Goal: Task Accomplishment & Management: Complete application form

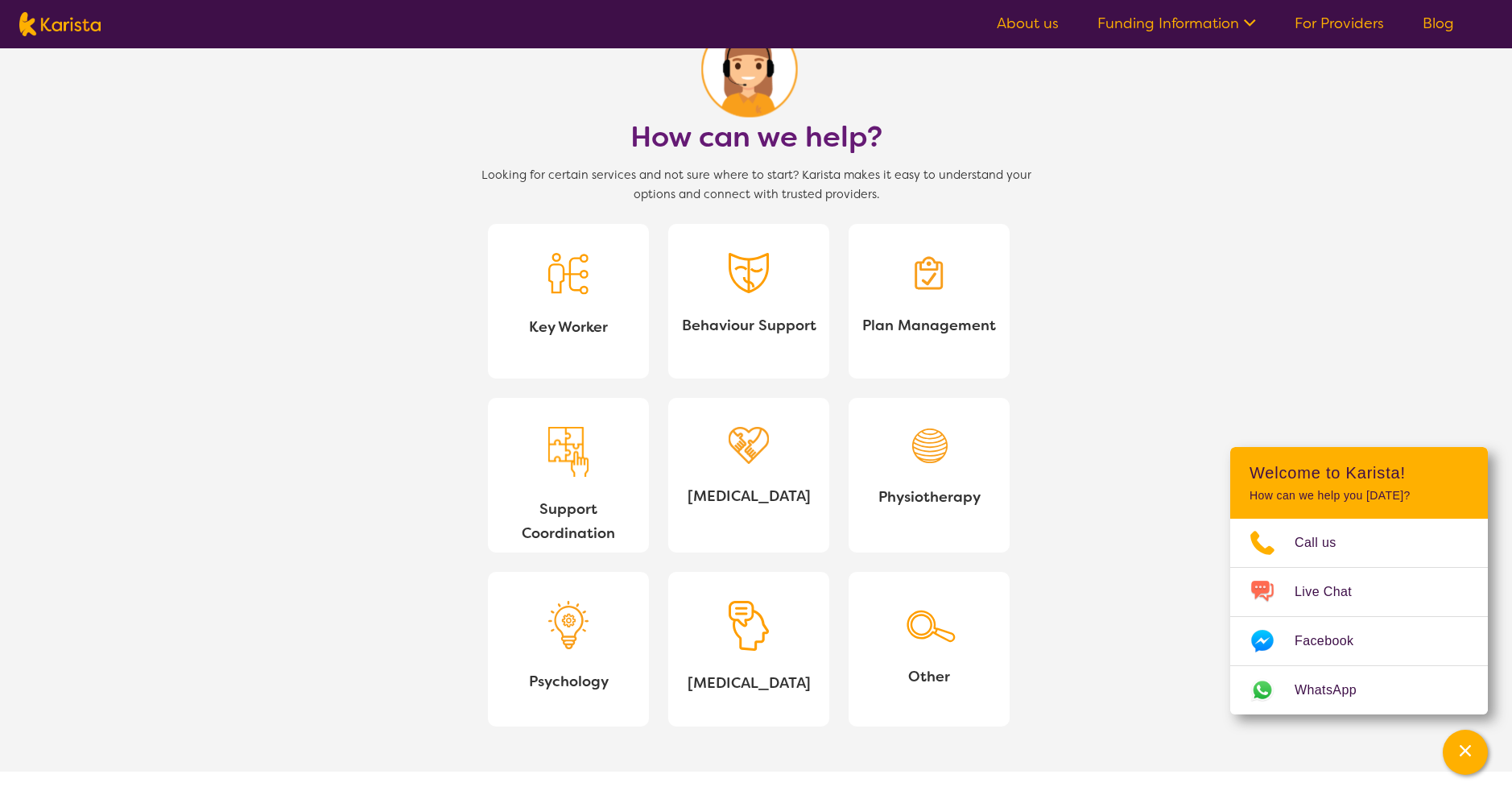
scroll to position [1127, 0]
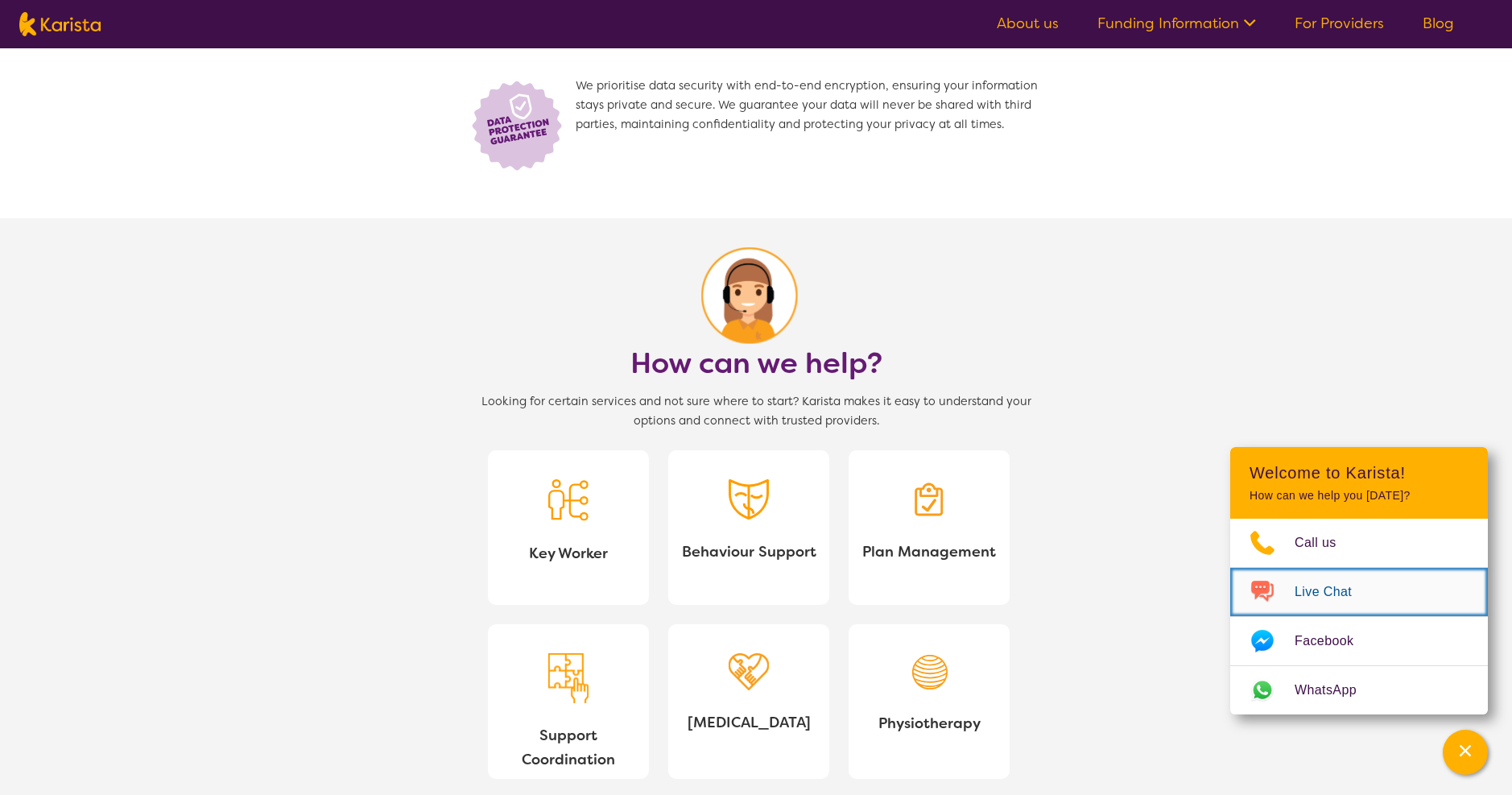
click at [1305, 584] on span "Live Chat" at bounding box center [1333, 592] width 76 height 25
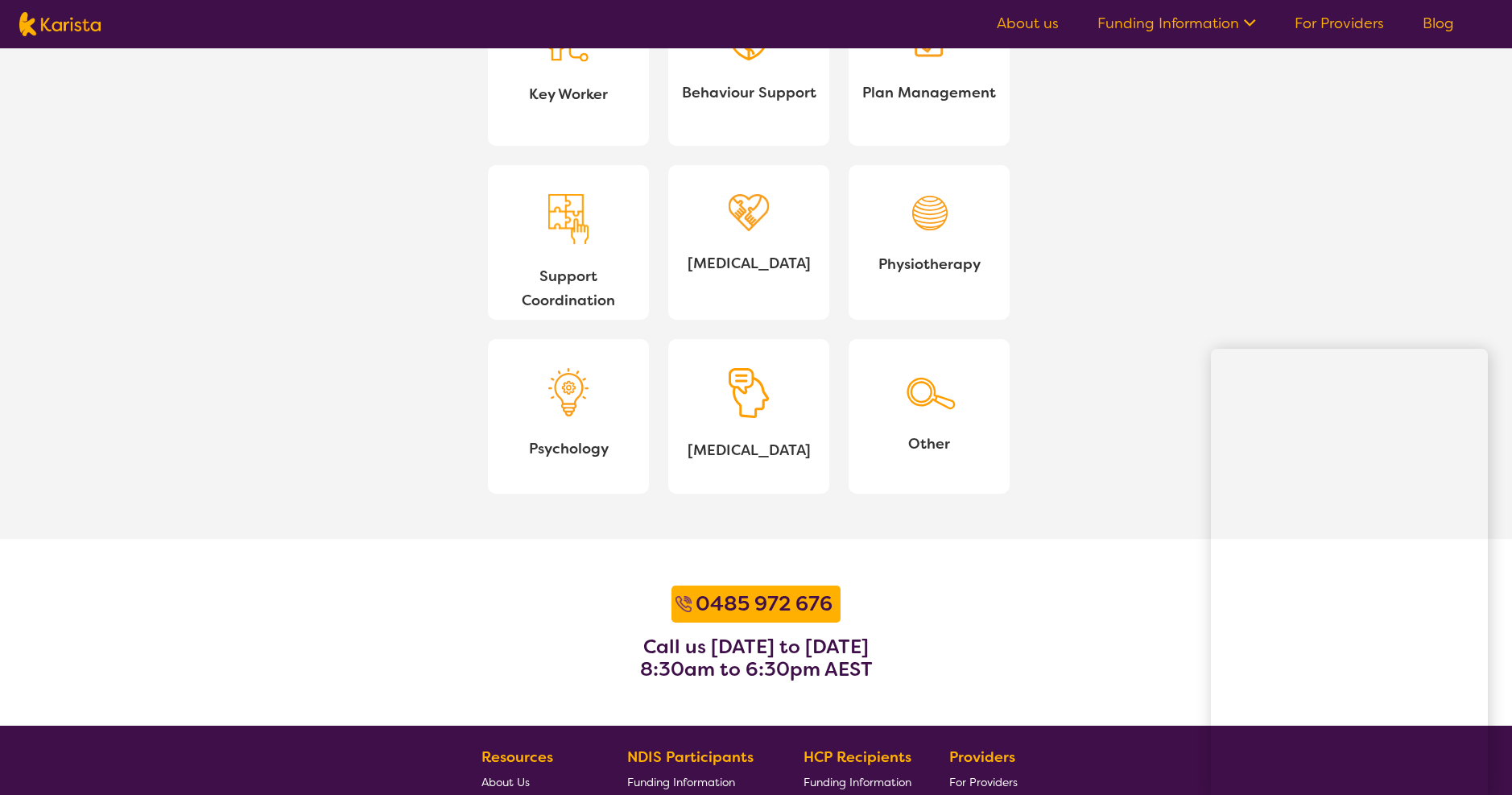
scroll to position [1611, 0]
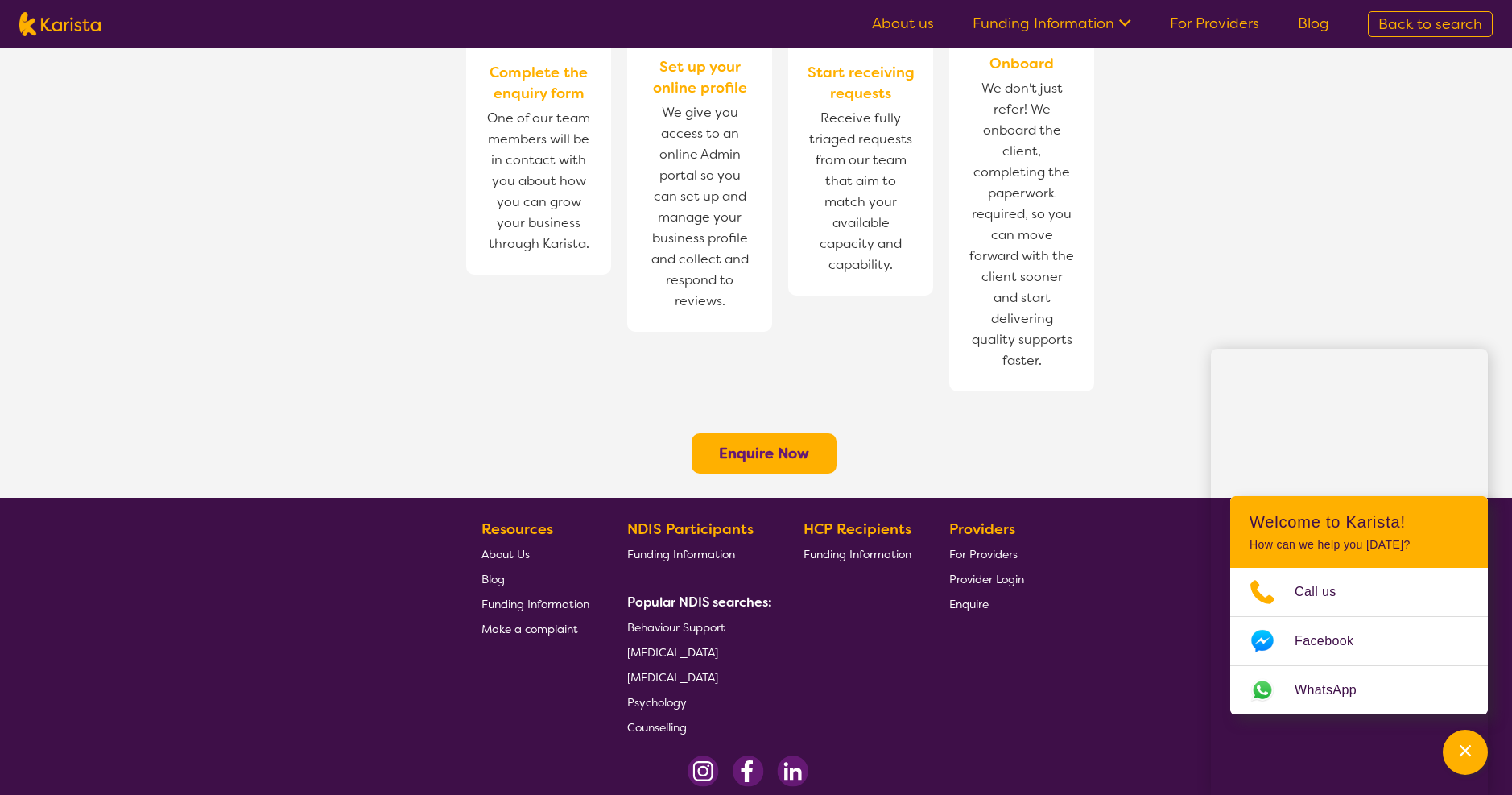
scroll to position [1148, 0]
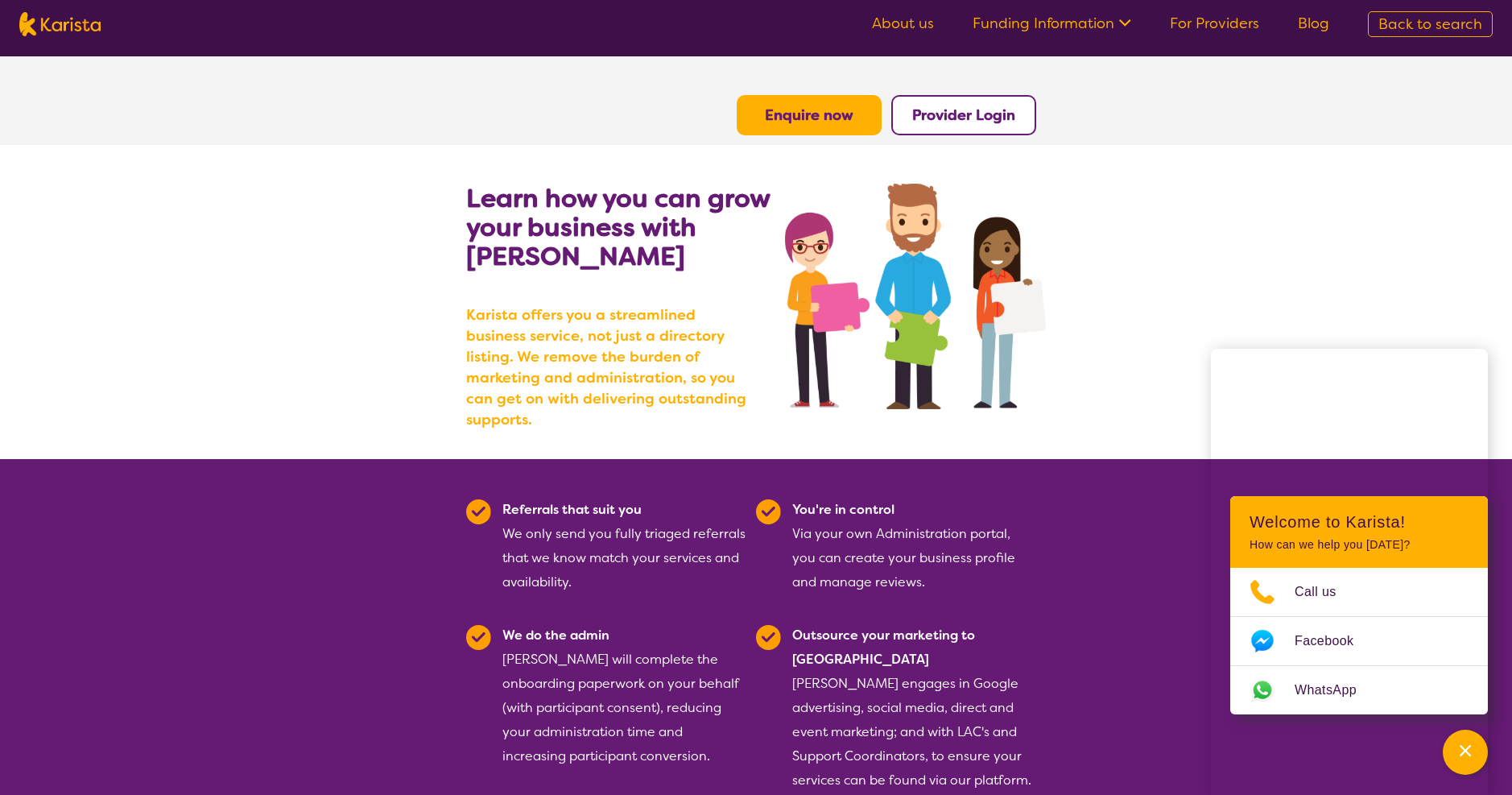
click at [815, 119] on b "Enquire now" at bounding box center [810, 115] width 89 height 19
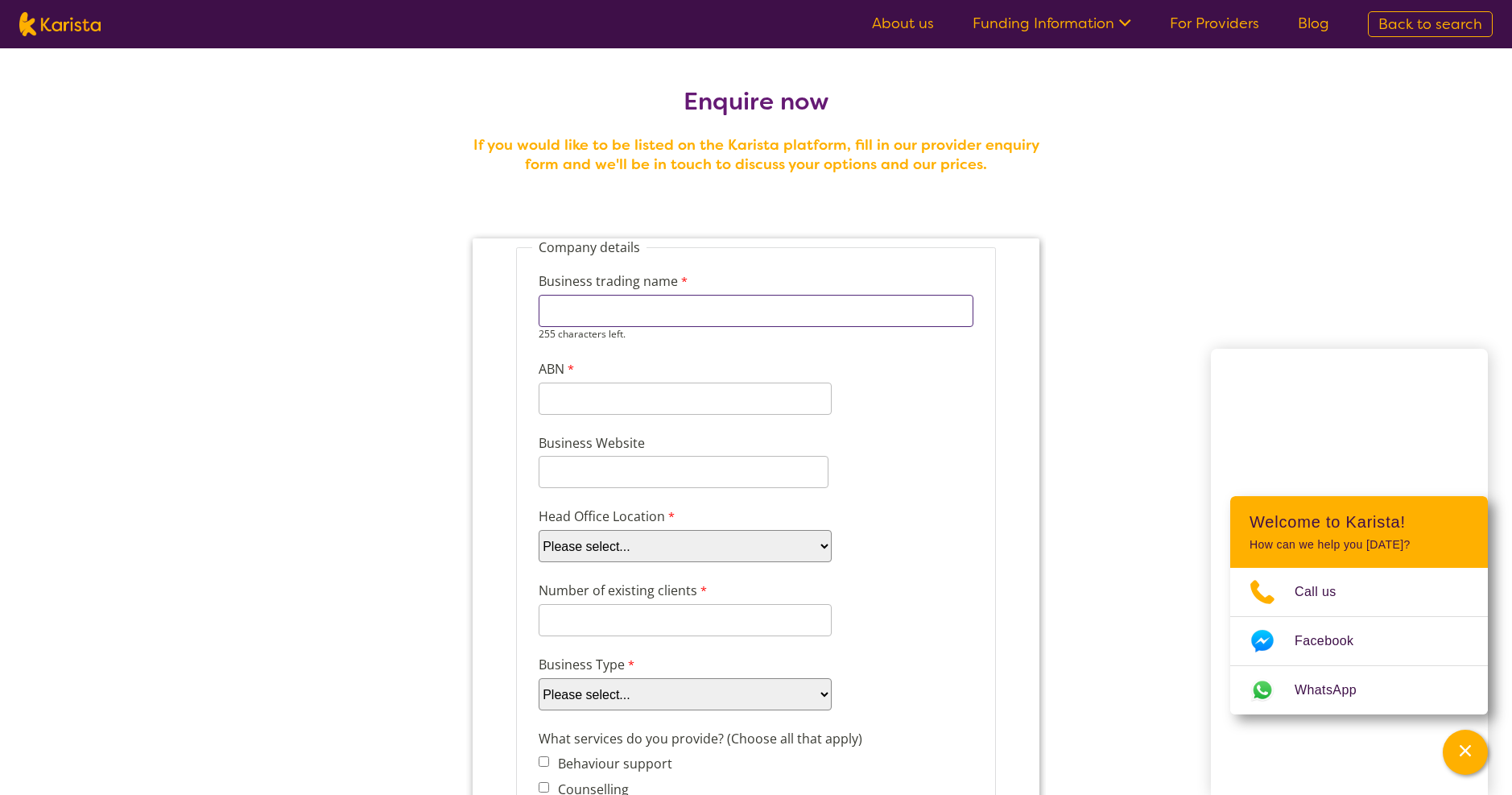
click at [730, 310] on input "Business trading name" at bounding box center [756, 311] width 435 height 32
type input "Mount Zion Assist Pty Ltd"
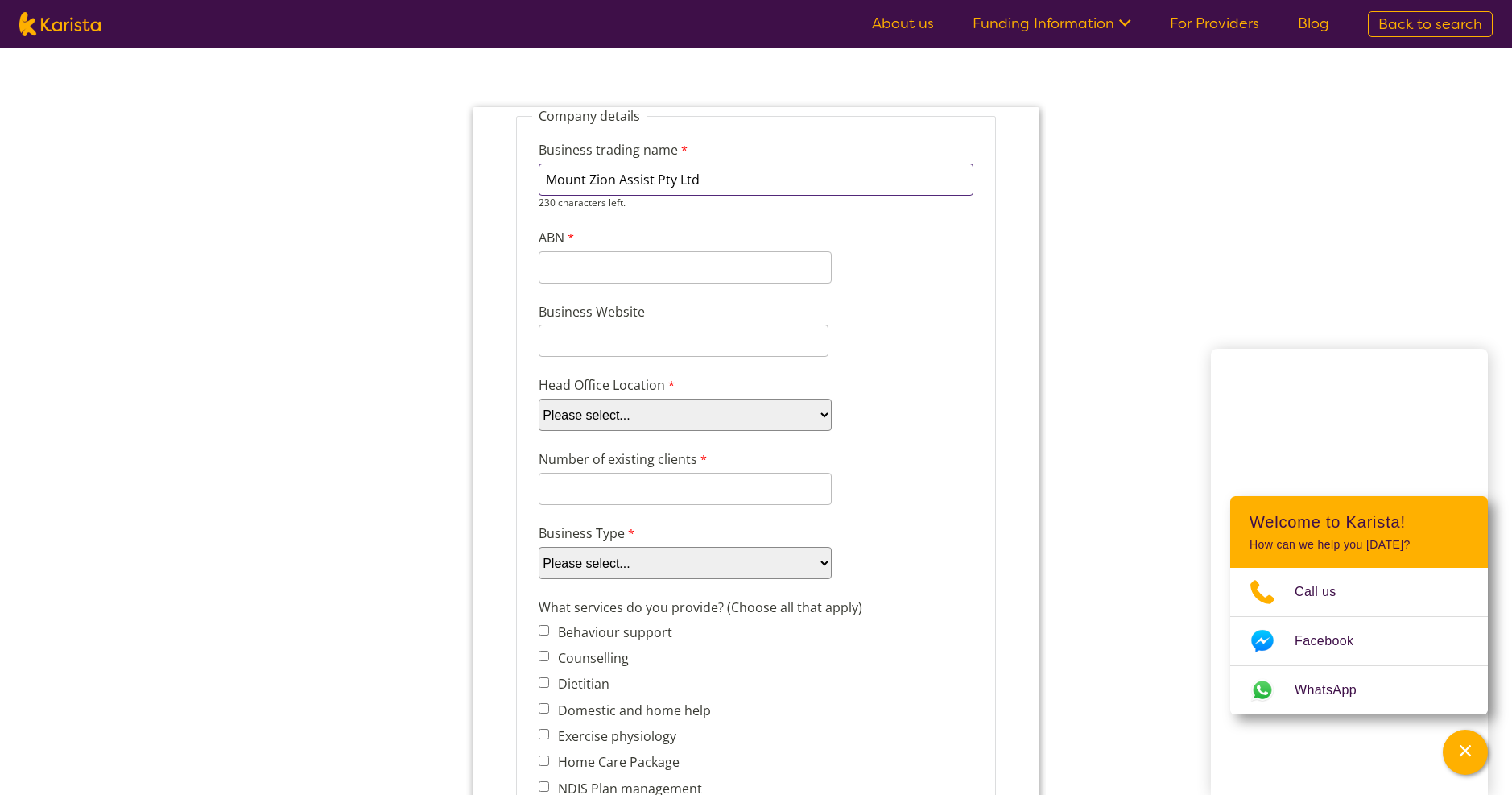
scroll to position [161, 0]
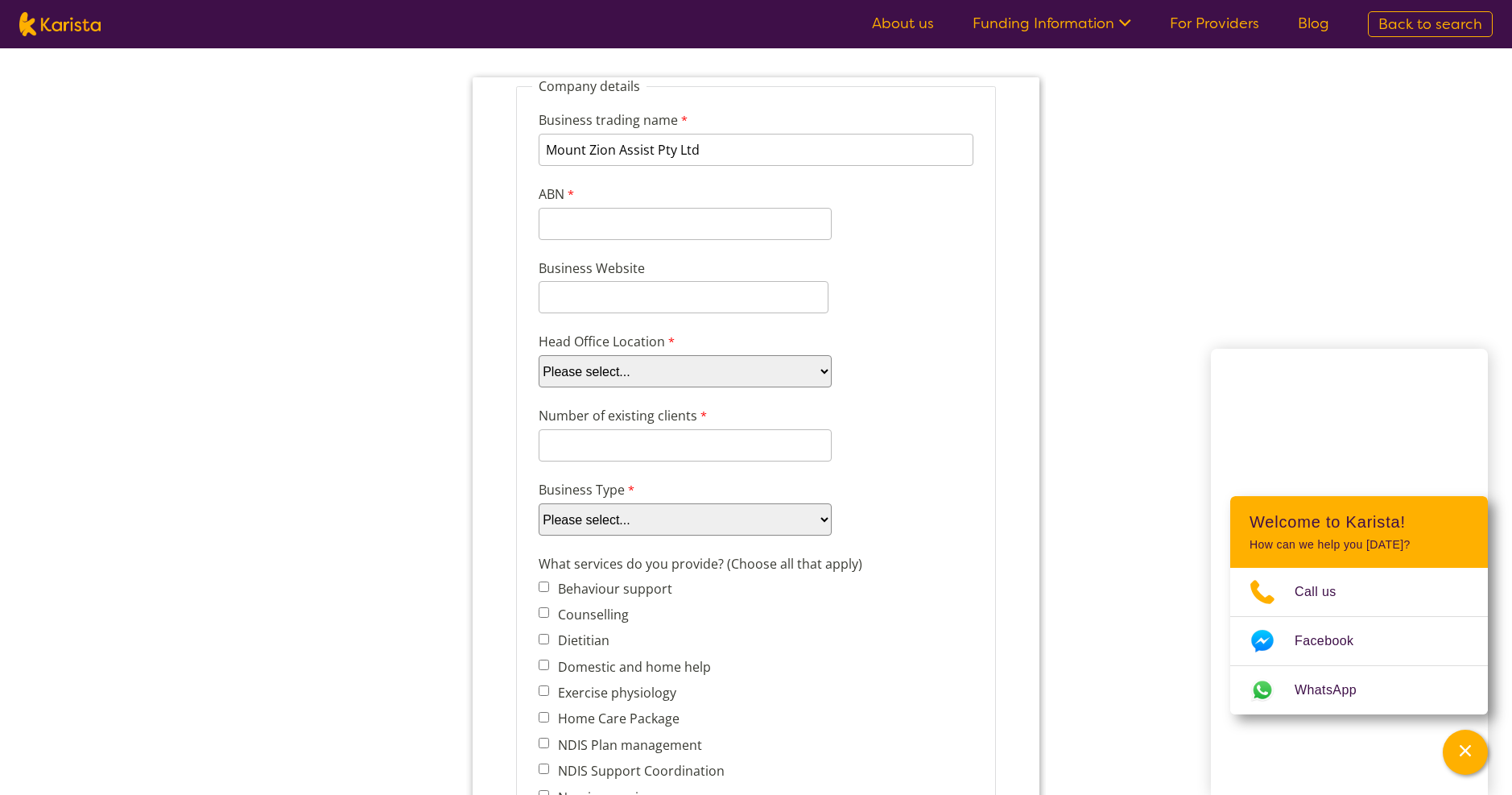
click at [819, 386] on select "Please select... ACT [GEOGRAPHIC_DATA] NT QLD SA TAS [GEOGRAPHIC_DATA] [GEOGRAP…" at bounding box center [685, 371] width 294 height 32
select select "tfa_99"
click at [539, 355] on select "Please select... ACT [GEOGRAPHIC_DATA] NT QLD SA TAS [GEOGRAPHIC_DATA] [GEOGRAP…" at bounding box center [685, 371] width 294 height 32
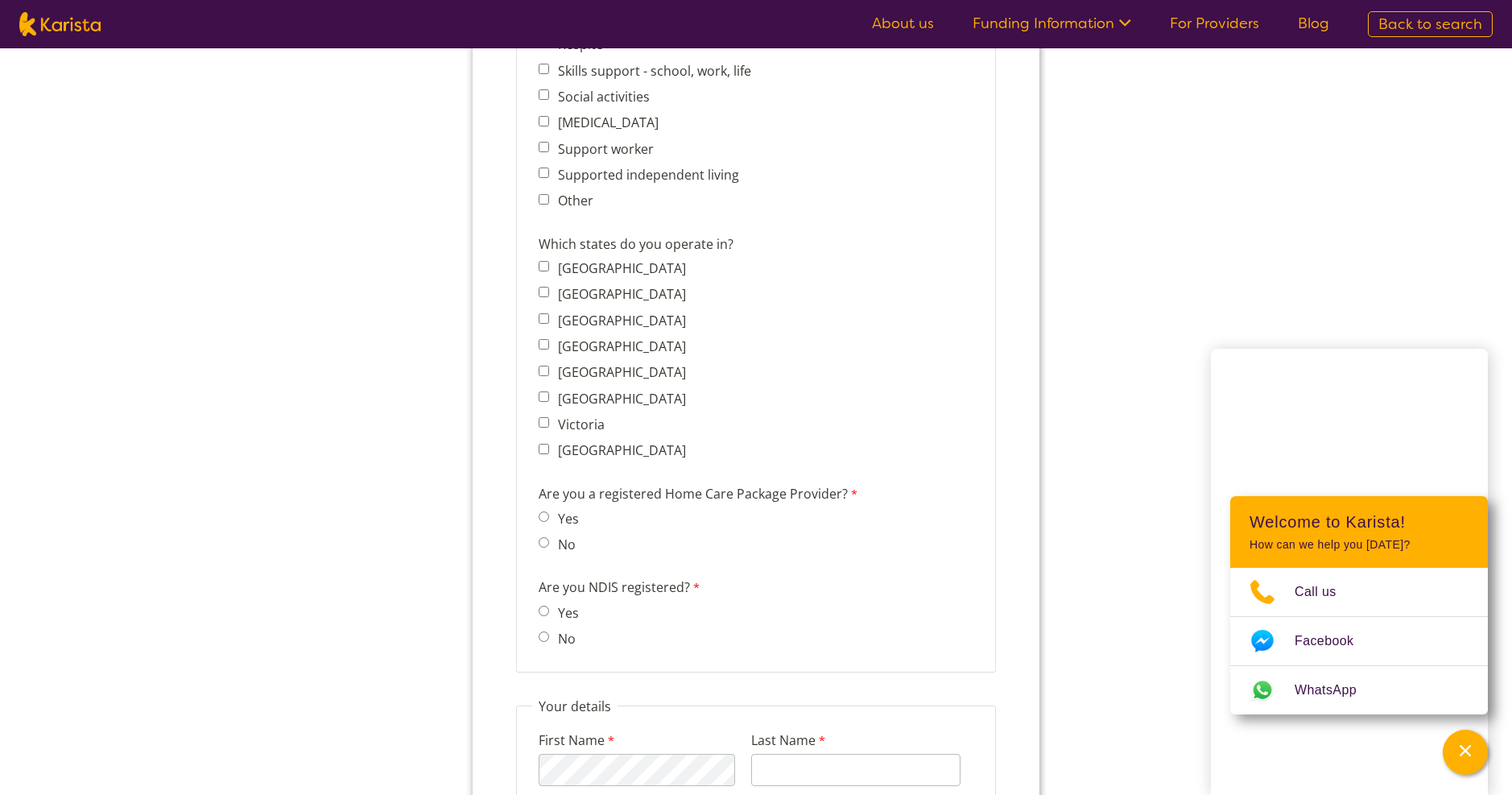
scroll to position [1127, 0]
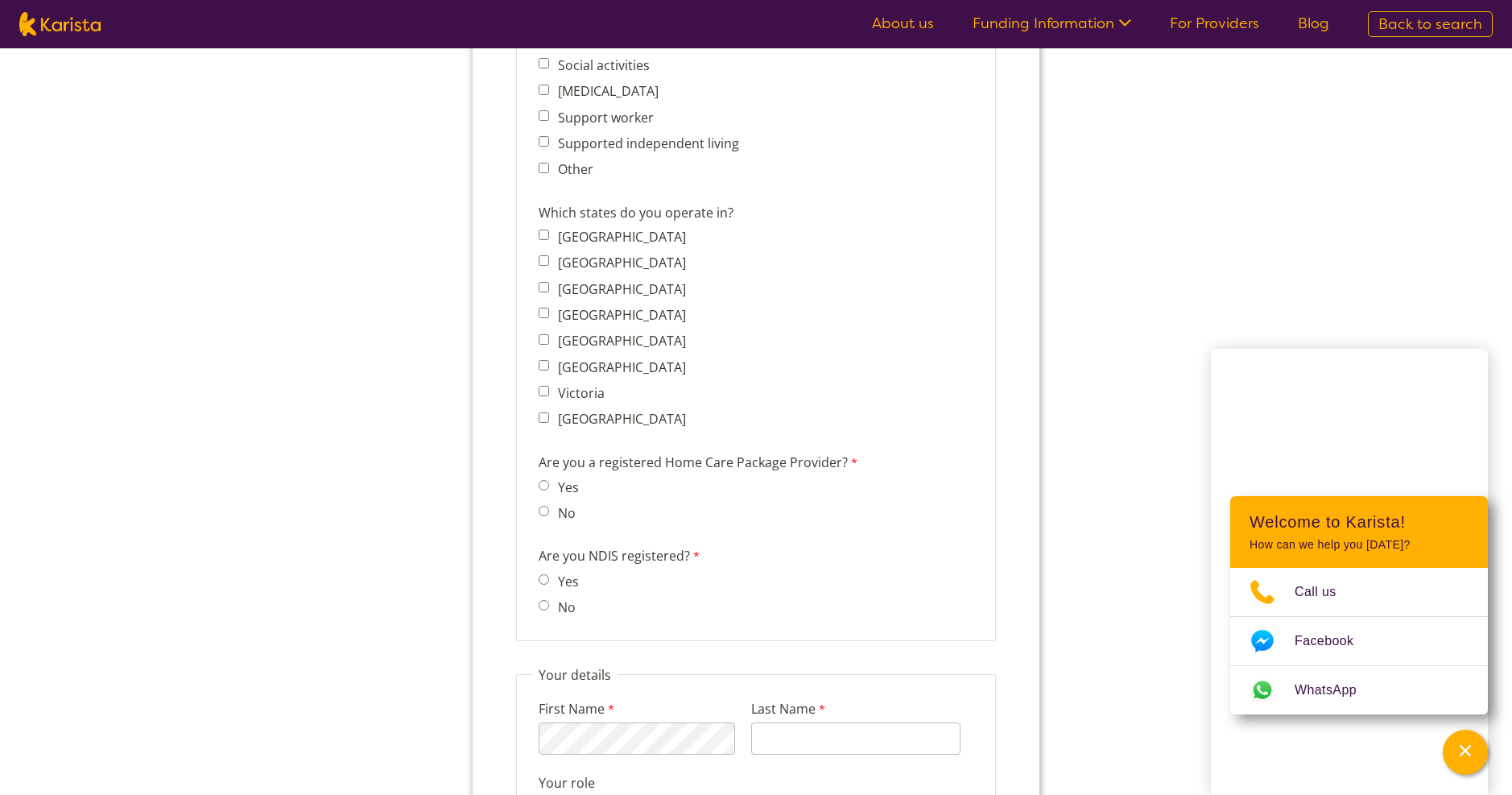
click at [549, 511] on input "No" at bounding box center [544, 511] width 10 height 10
radio input "true"
drag, startPoint x: 548, startPoint y: 579, endPoint x: 563, endPoint y: 579, distance: 15.0
click at [552, 579] on span "Yes" at bounding box center [563, 581] width 49 height 23
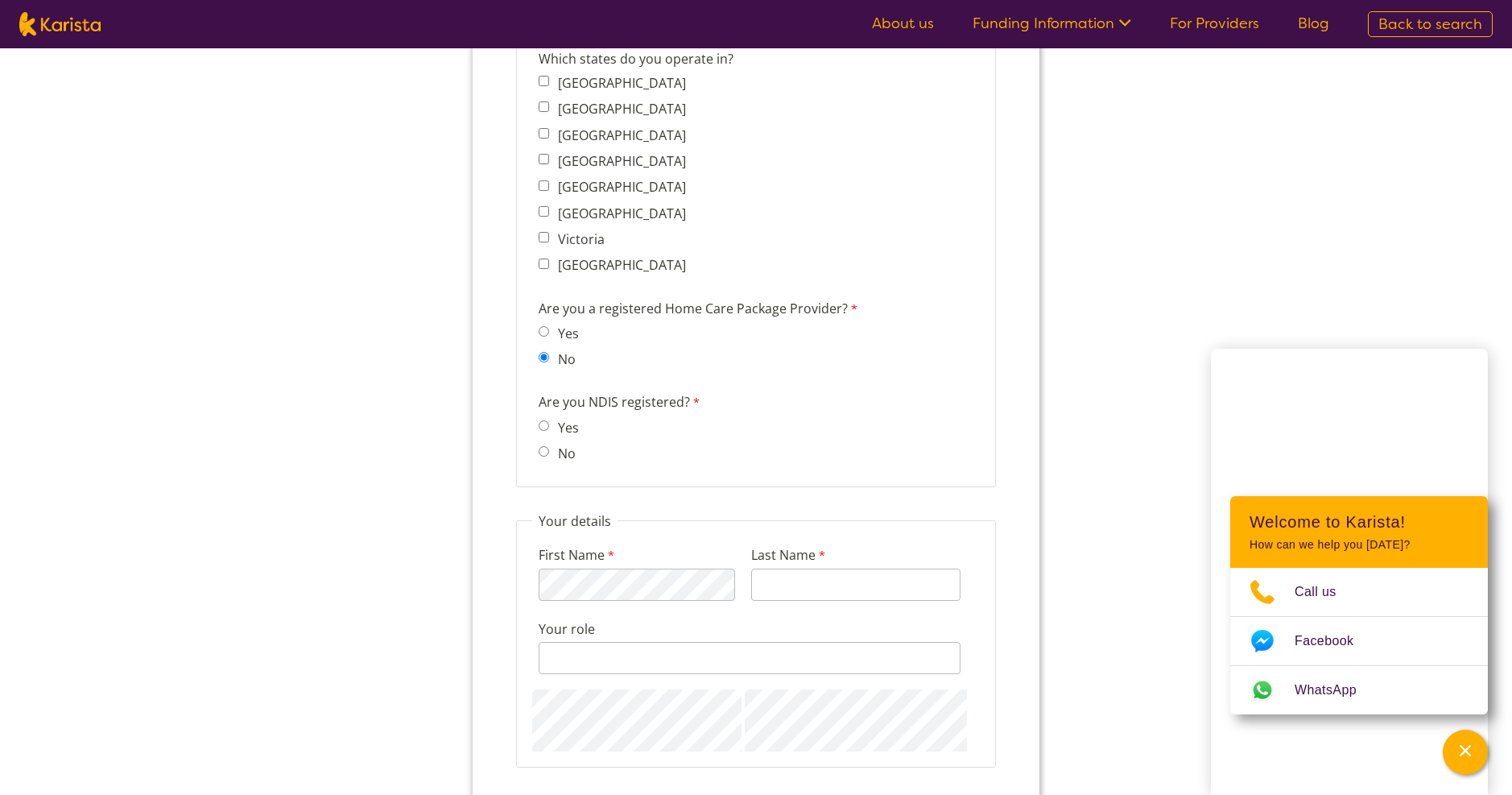
scroll to position [1289, 0]
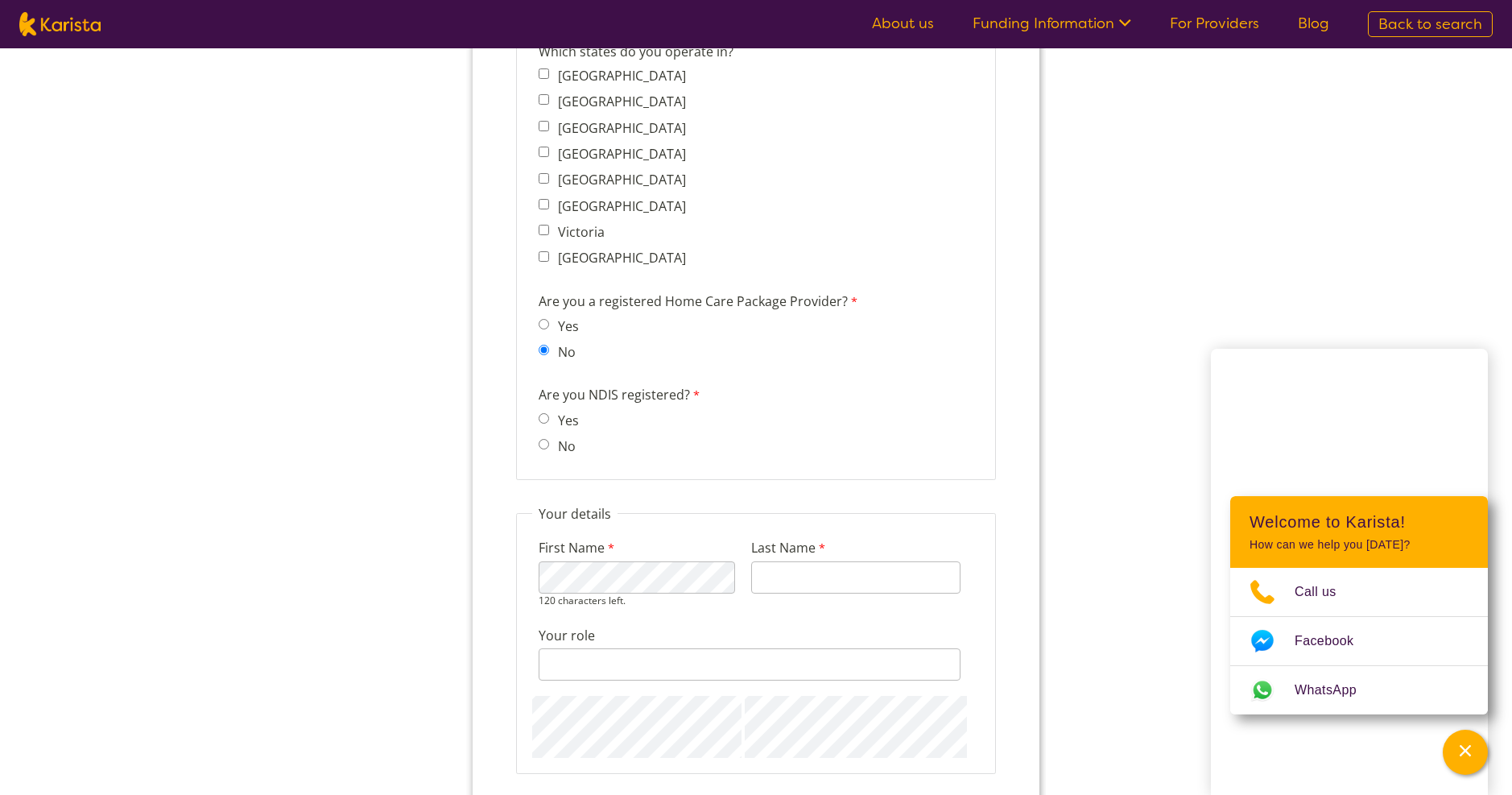
type input "Mount Zion Assist Pty Ltd"
type input "Obanor"
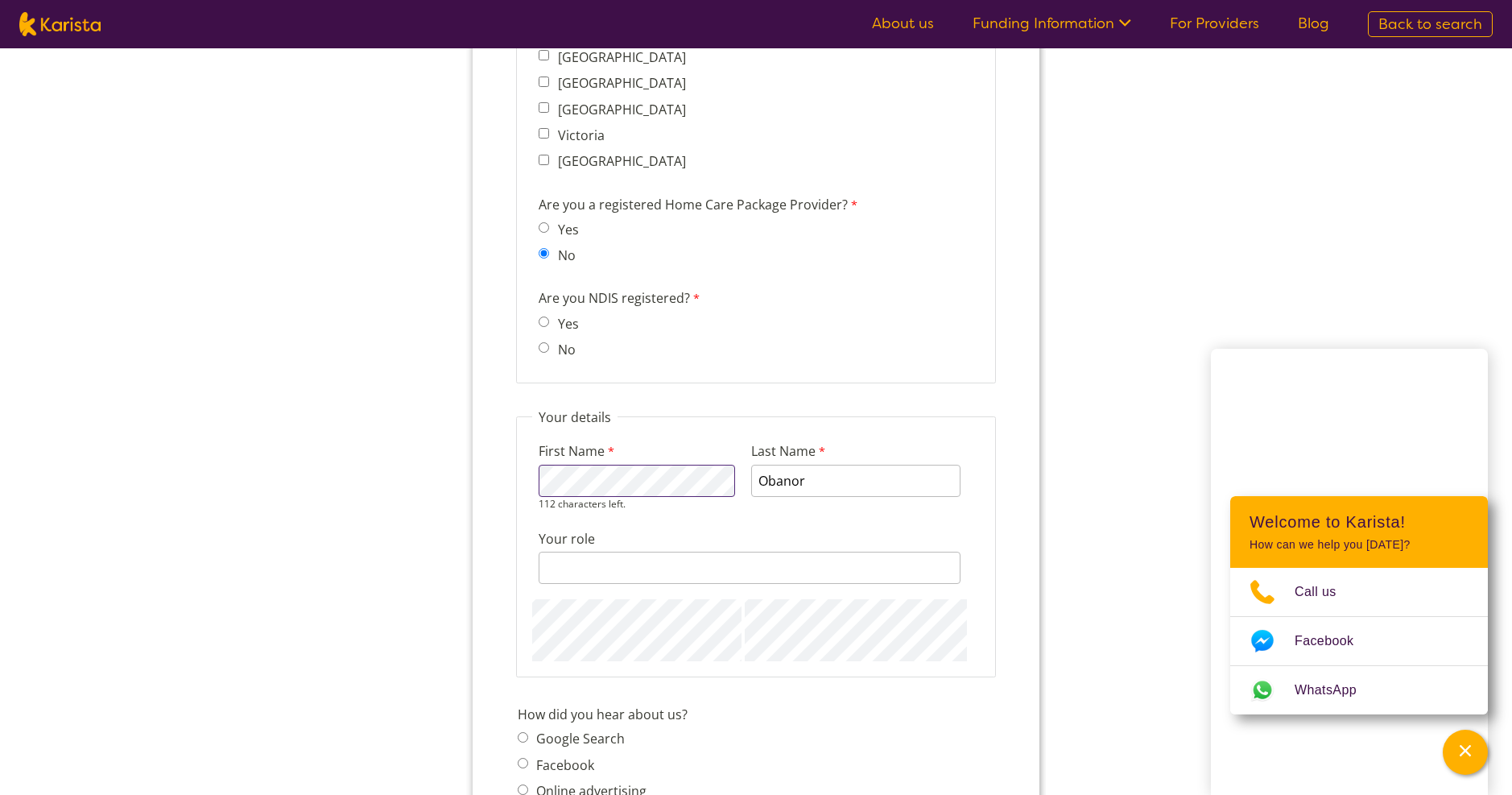
scroll to position [1450, 0]
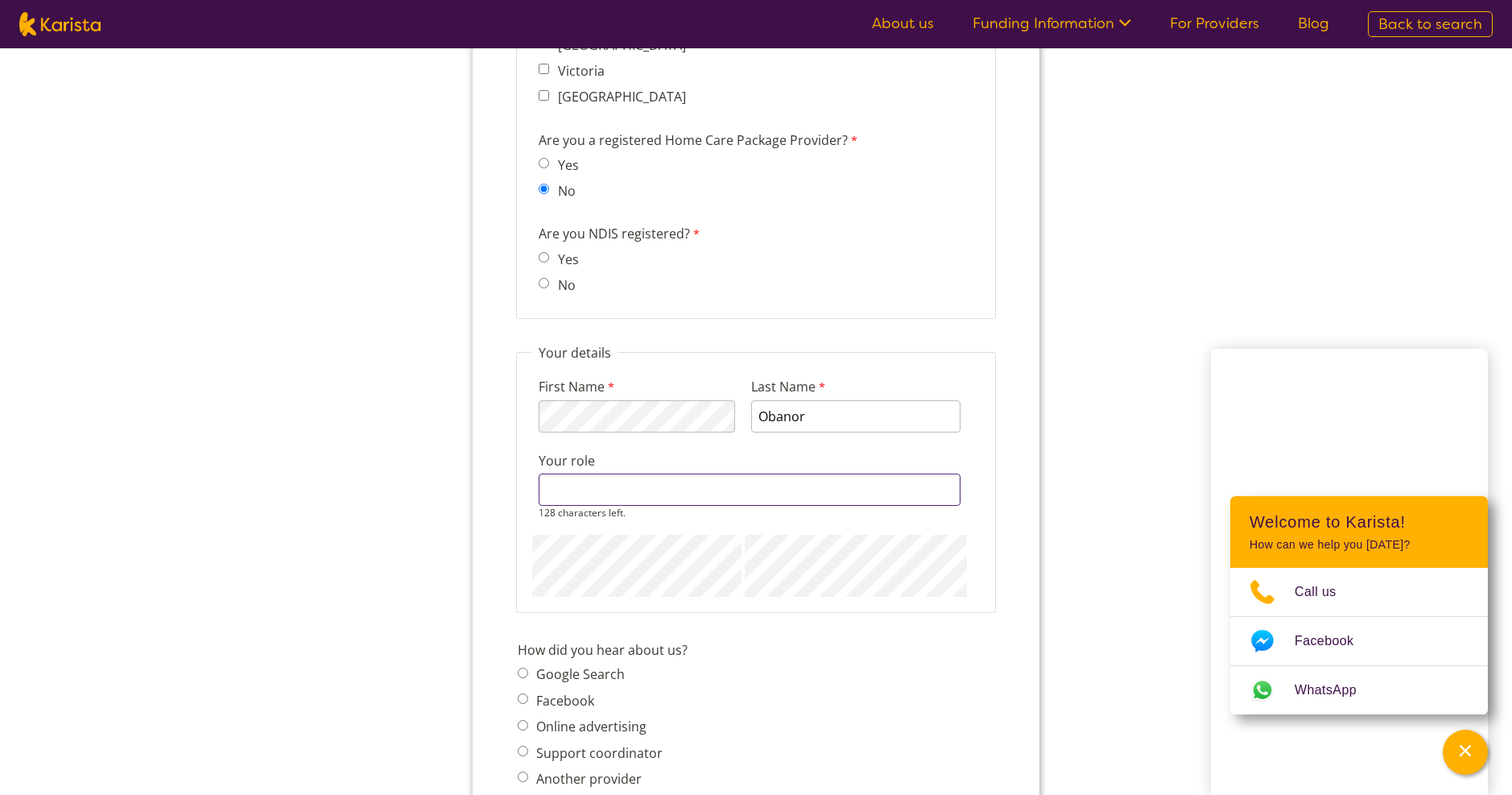
click at [654, 500] on input "Your role" at bounding box center [749, 490] width 422 height 32
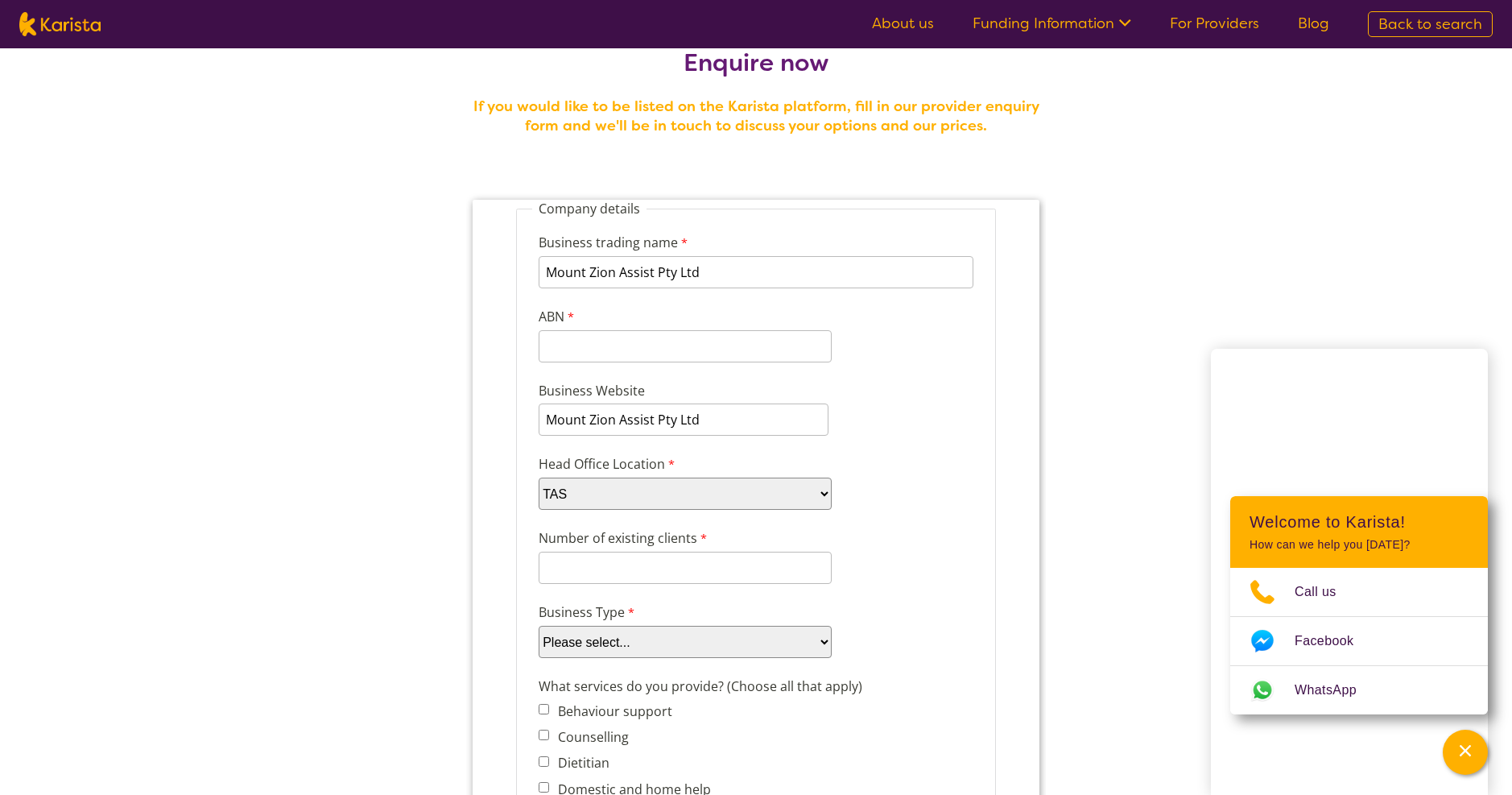
scroll to position [0, 0]
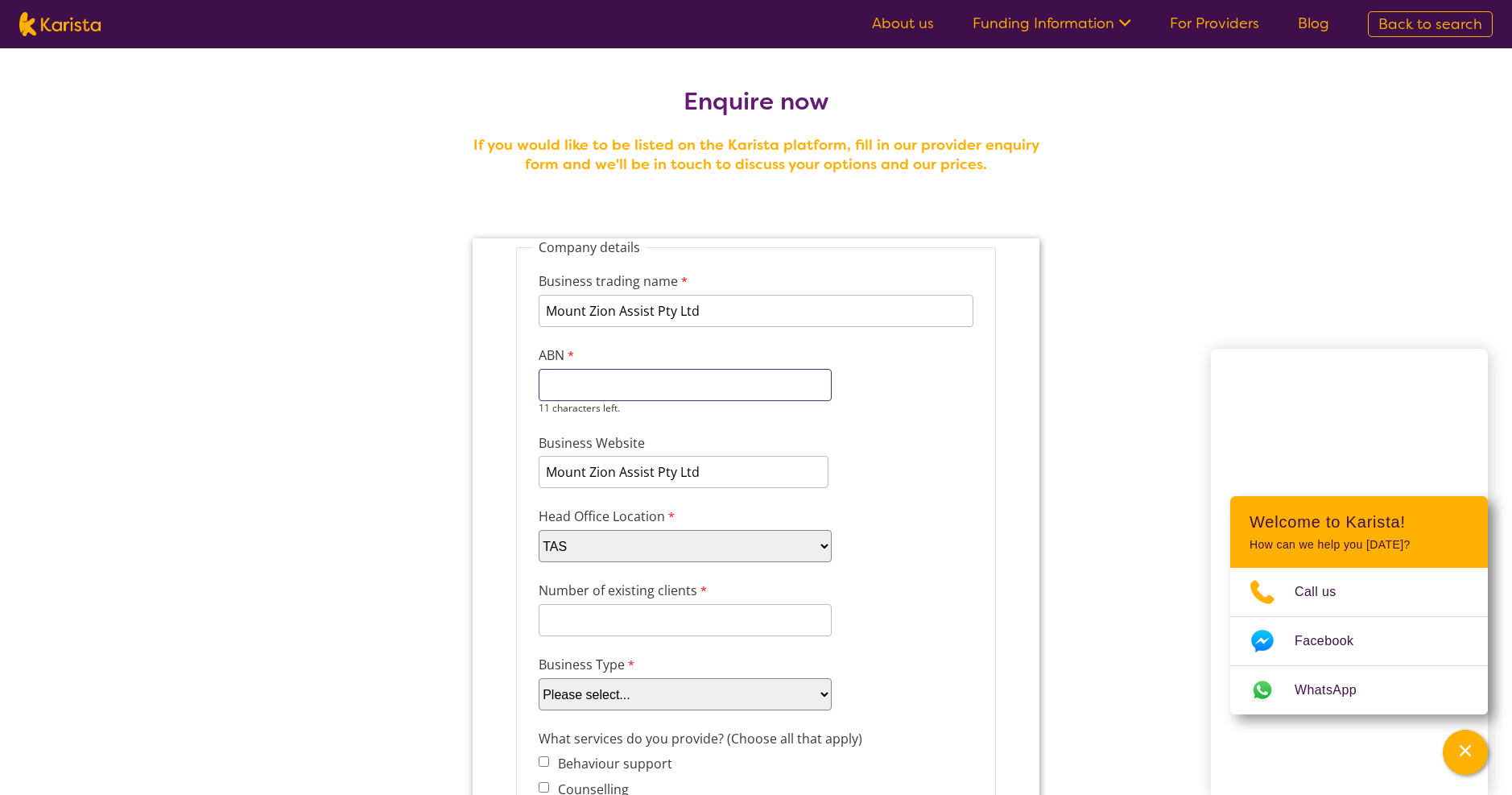
click at [646, 389] on input "ABN" at bounding box center [685, 385] width 294 height 32
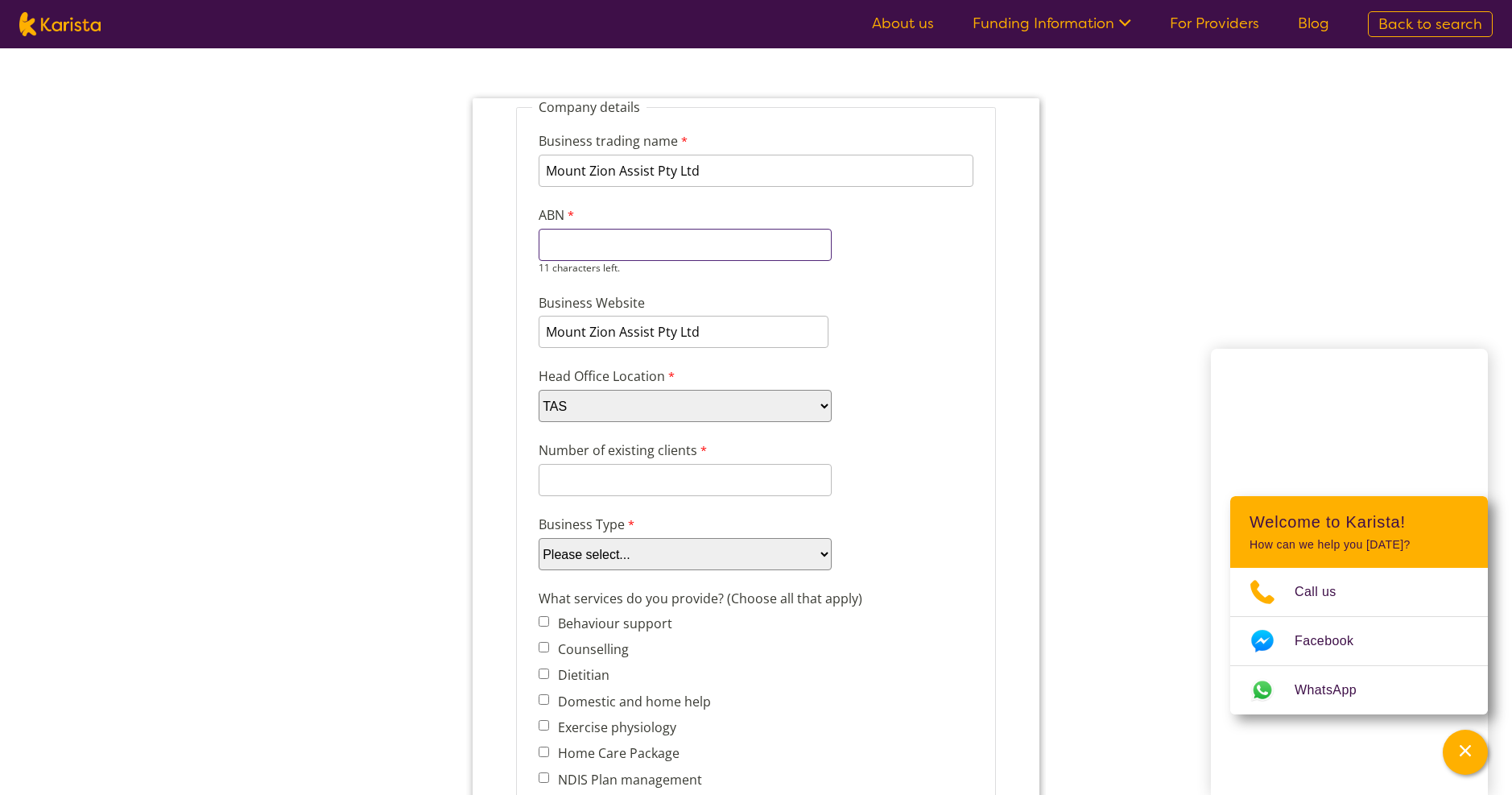
scroll to position [161, 0]
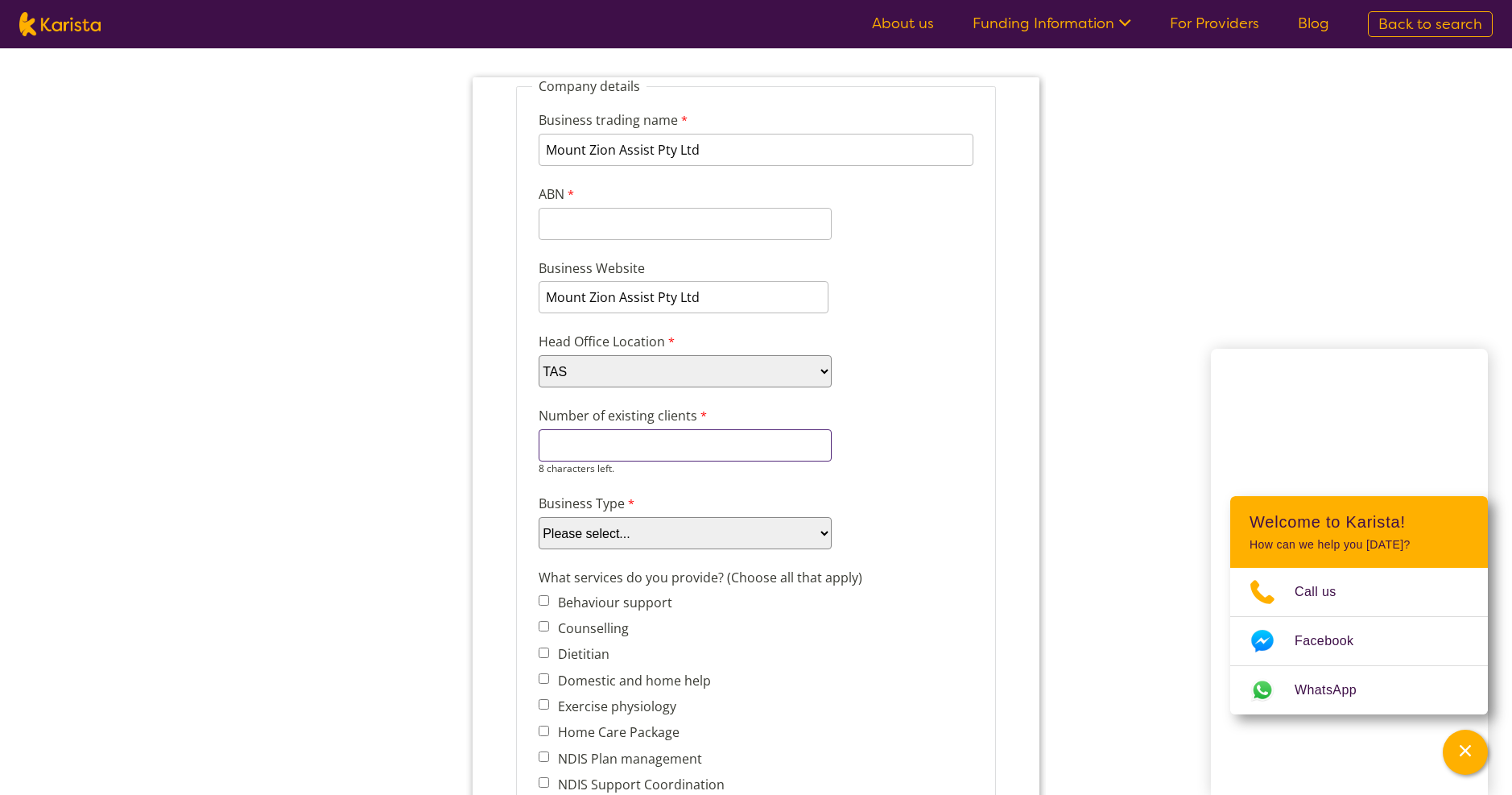
click at [733, 464] on div "8 characters left." at bounding box center [685, 452] width 294 height 46
type input "0"
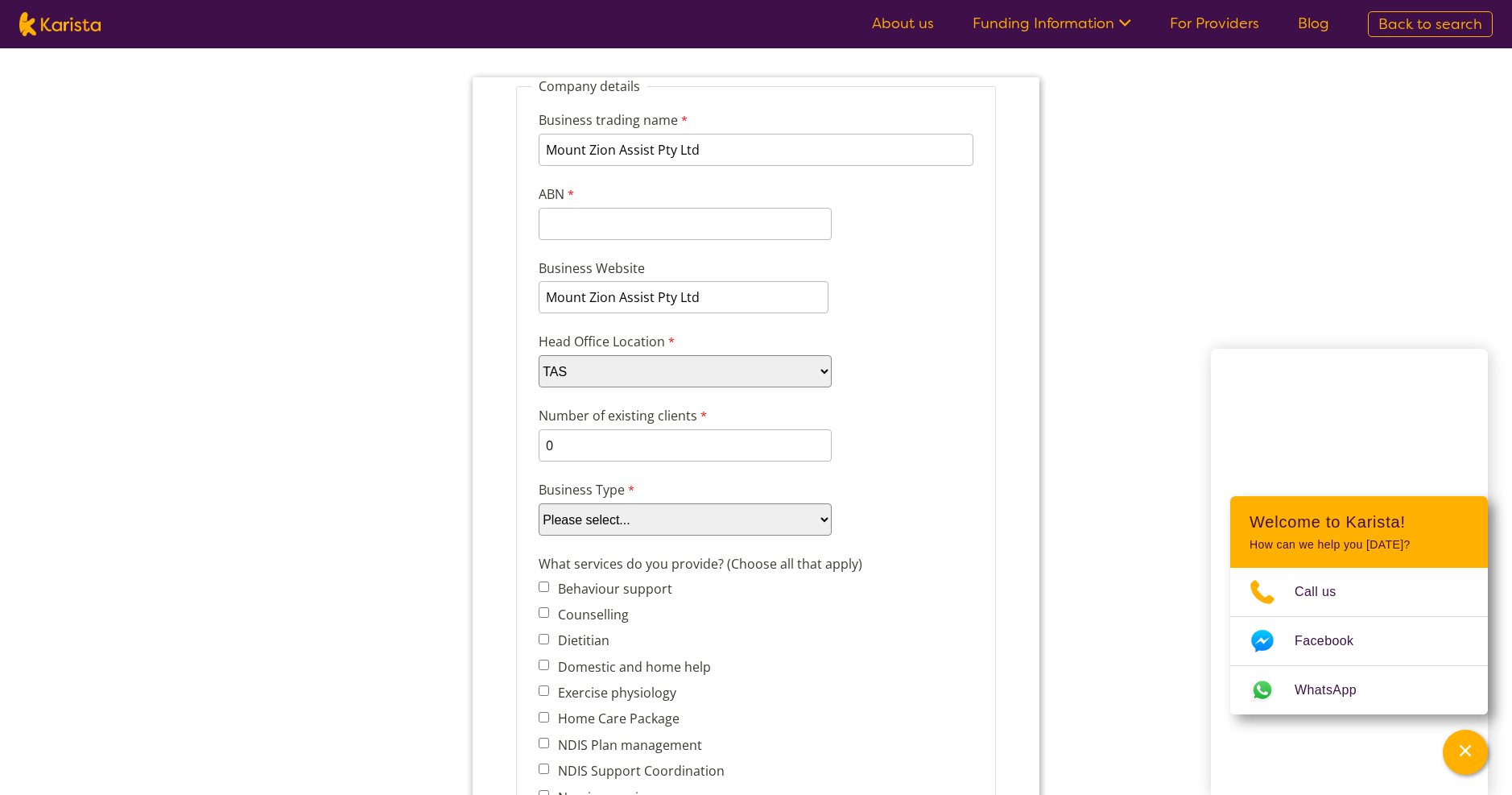
click at [824, 535] on select "Please select... Company Individual/Sole Trader Other (please specify)" at bounding box center [685, 519] width 294 height 32
select select "tfa_87"
click at [539, 503] on select "Please select... Company Individual/Sole Trader Other (please specify)" at bounding box center [685, 519] width 294 height 32
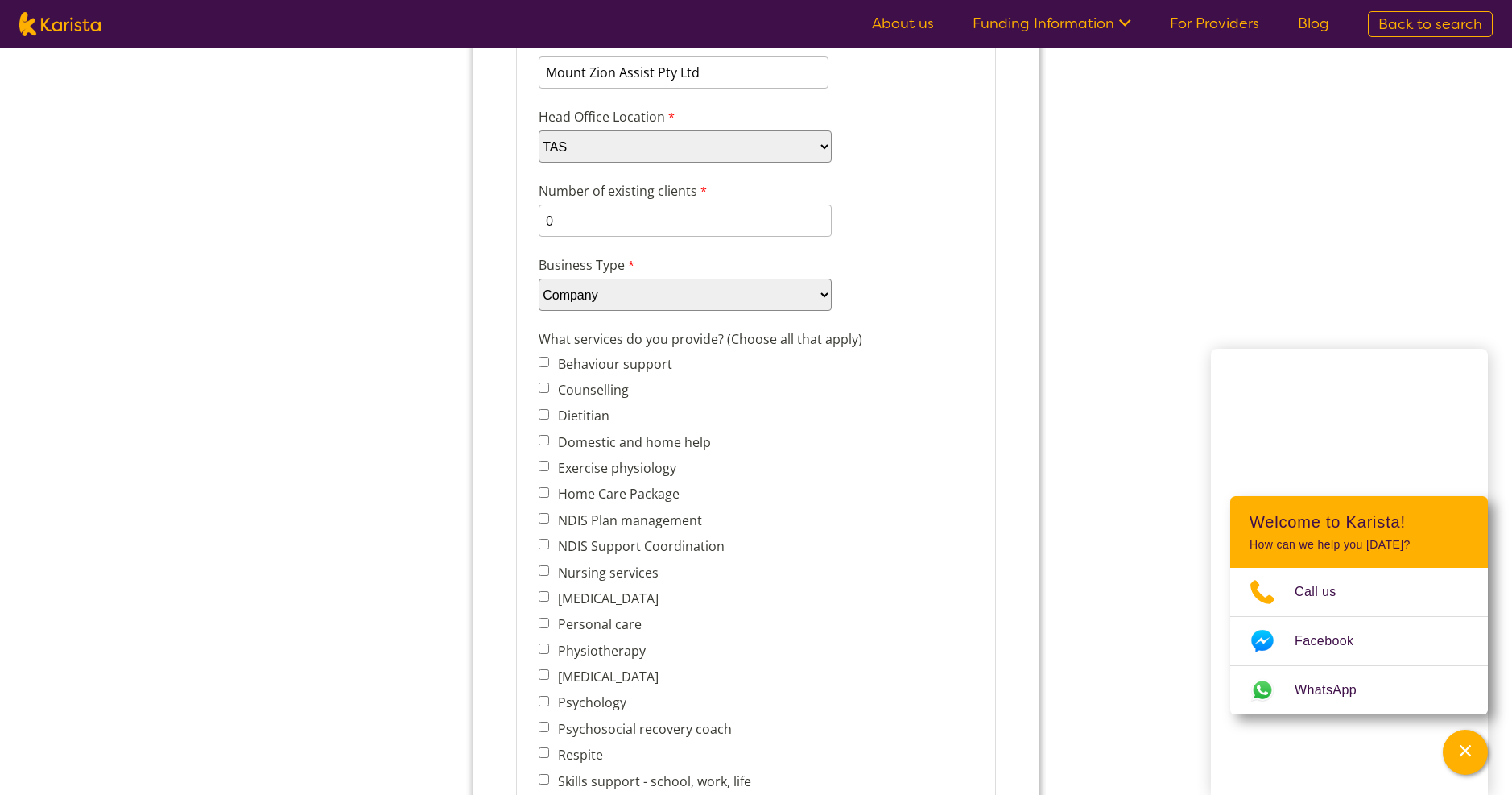
scroll to position [403, 0]
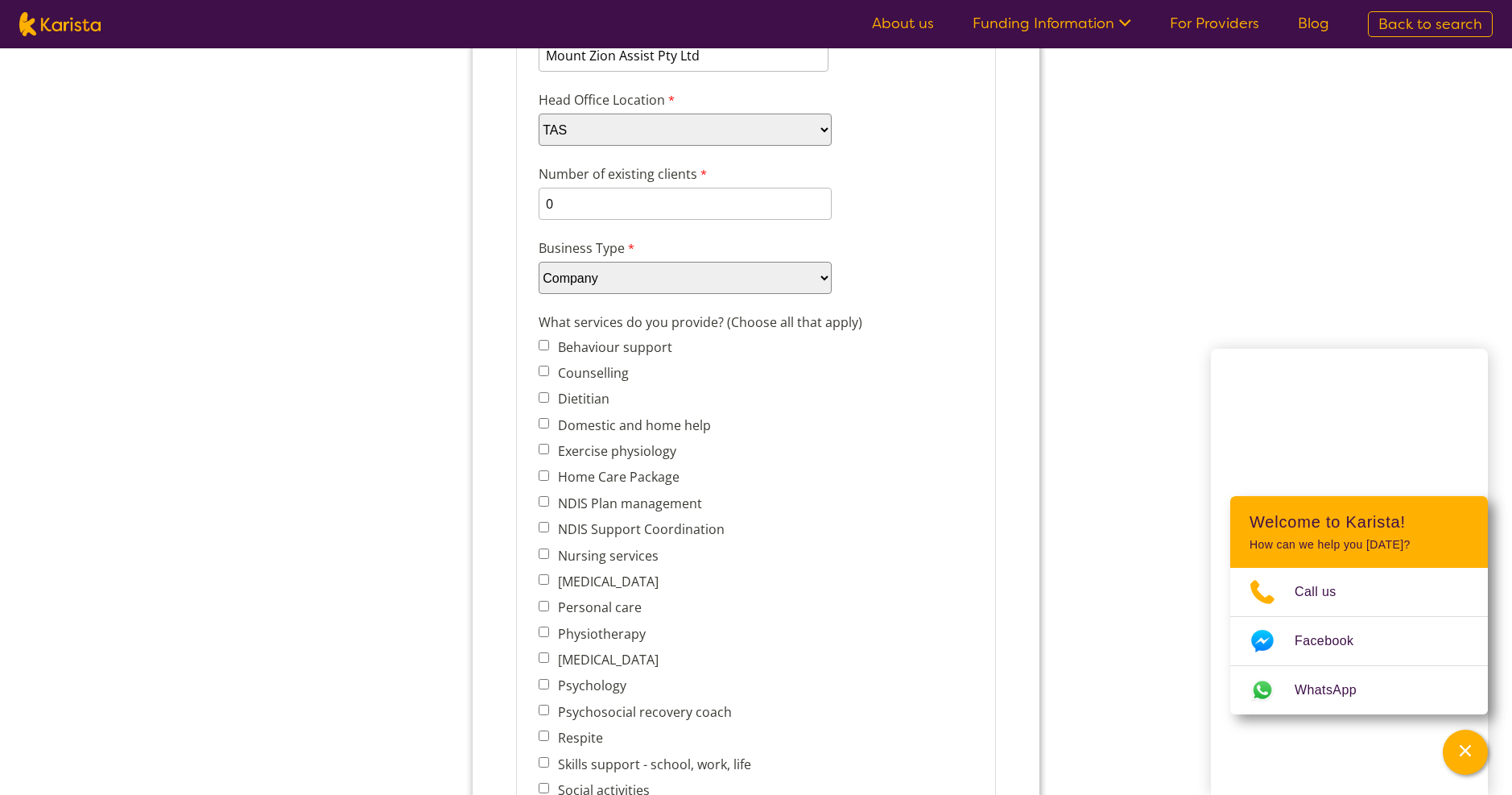
click at [536, 553] on div "What services do you provide? (Choose all that apply) Behaviour support Counsel…" at bounding box center [756, 611] width 447 height 602
click at [543, 554] on input "Nursing services" at bounding box center [544, 553] width 10 height 10
checkbox input "true"
click at [546, 607] on input "Personal care" at bounding box center [544, 605] width 10 height 10
checkbox input "true"
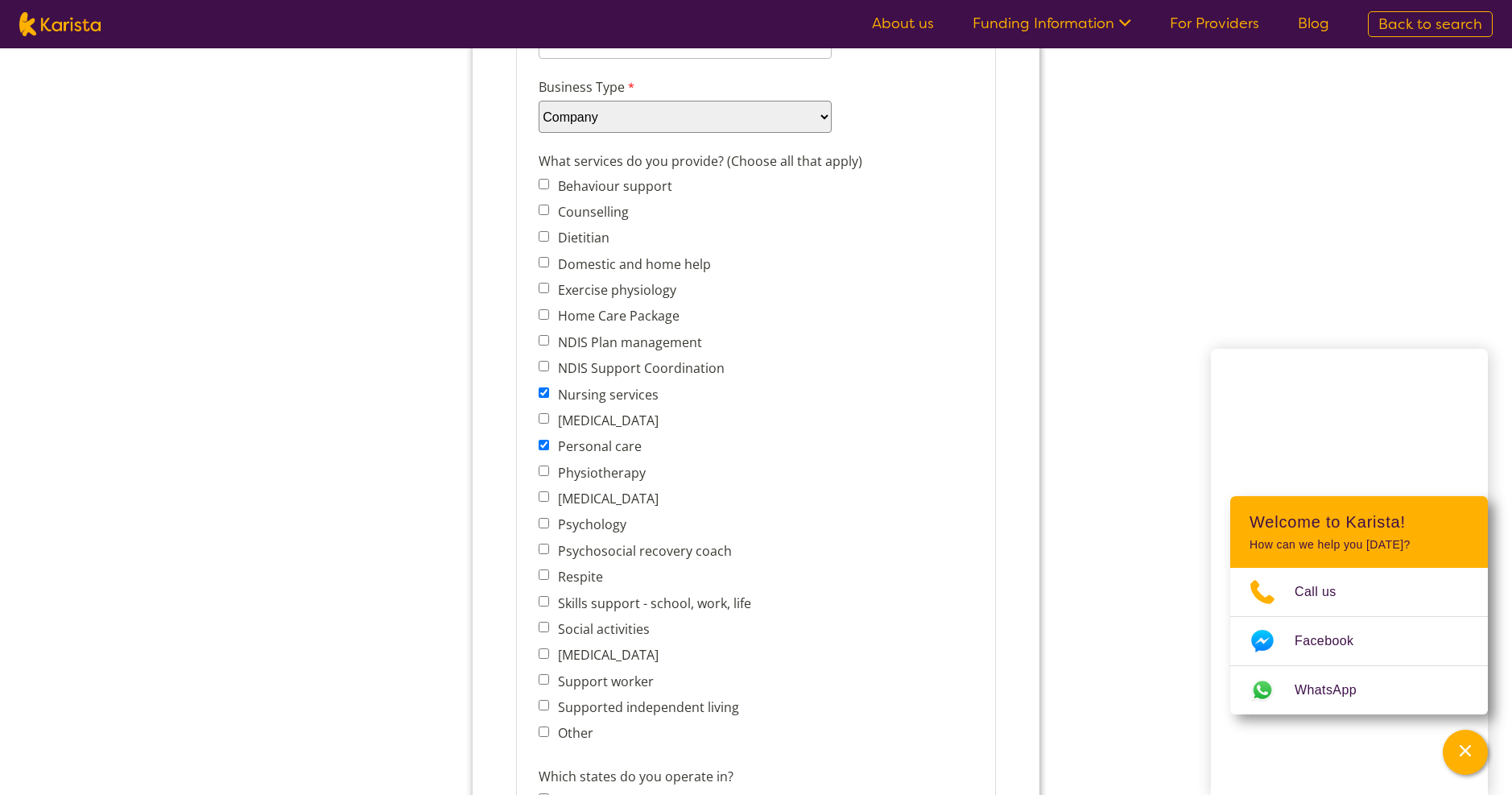
scroll to position [645, 0]
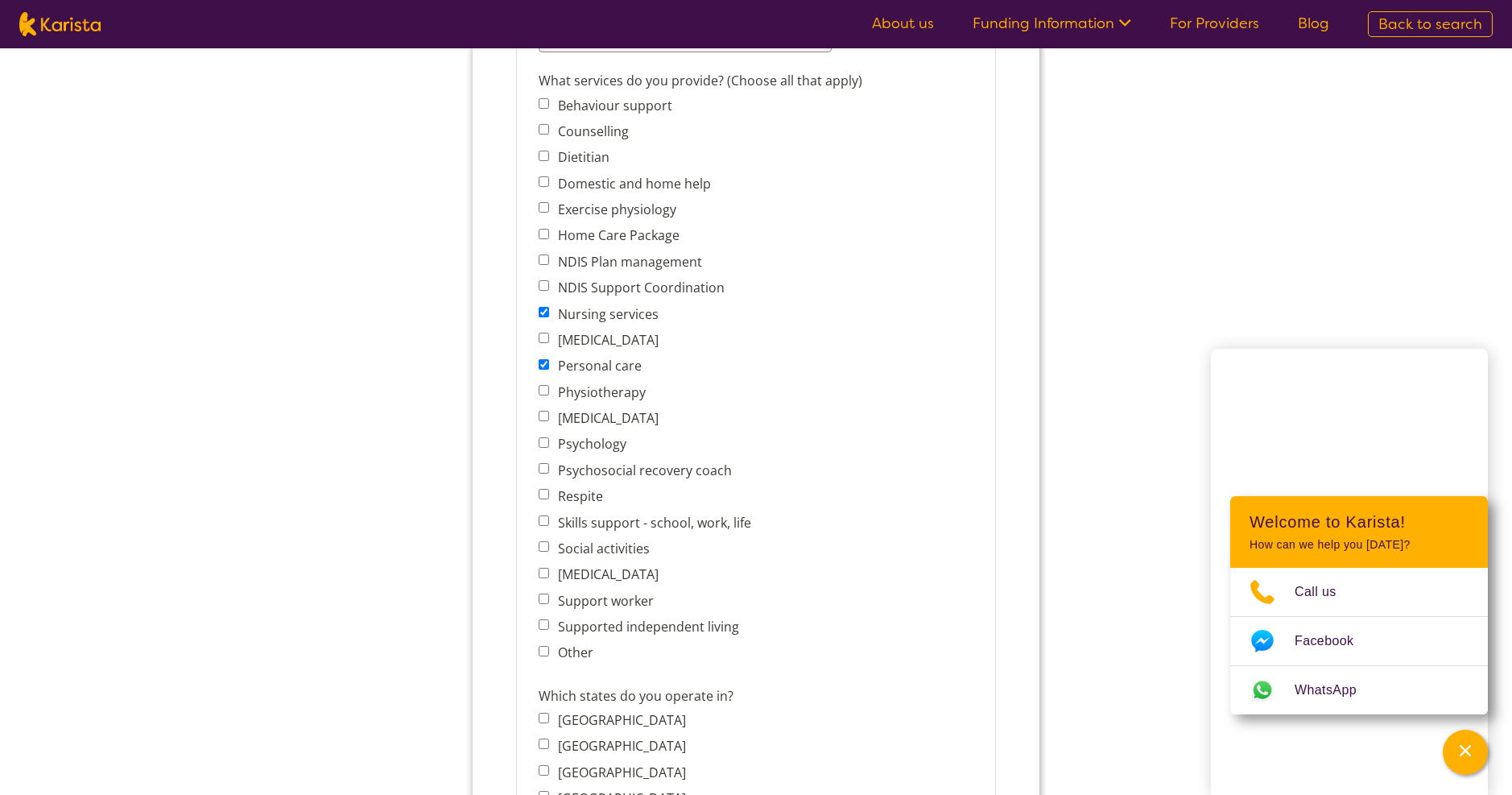
click at [541, 598] on input "Support worker" at bounding box center [544, 599] width 10 height 10
checkbox input "true"
click at [546, 623] on input "Supported independent living" at bounding box center [544, 624] width 10 height 10
checkbox input "true"
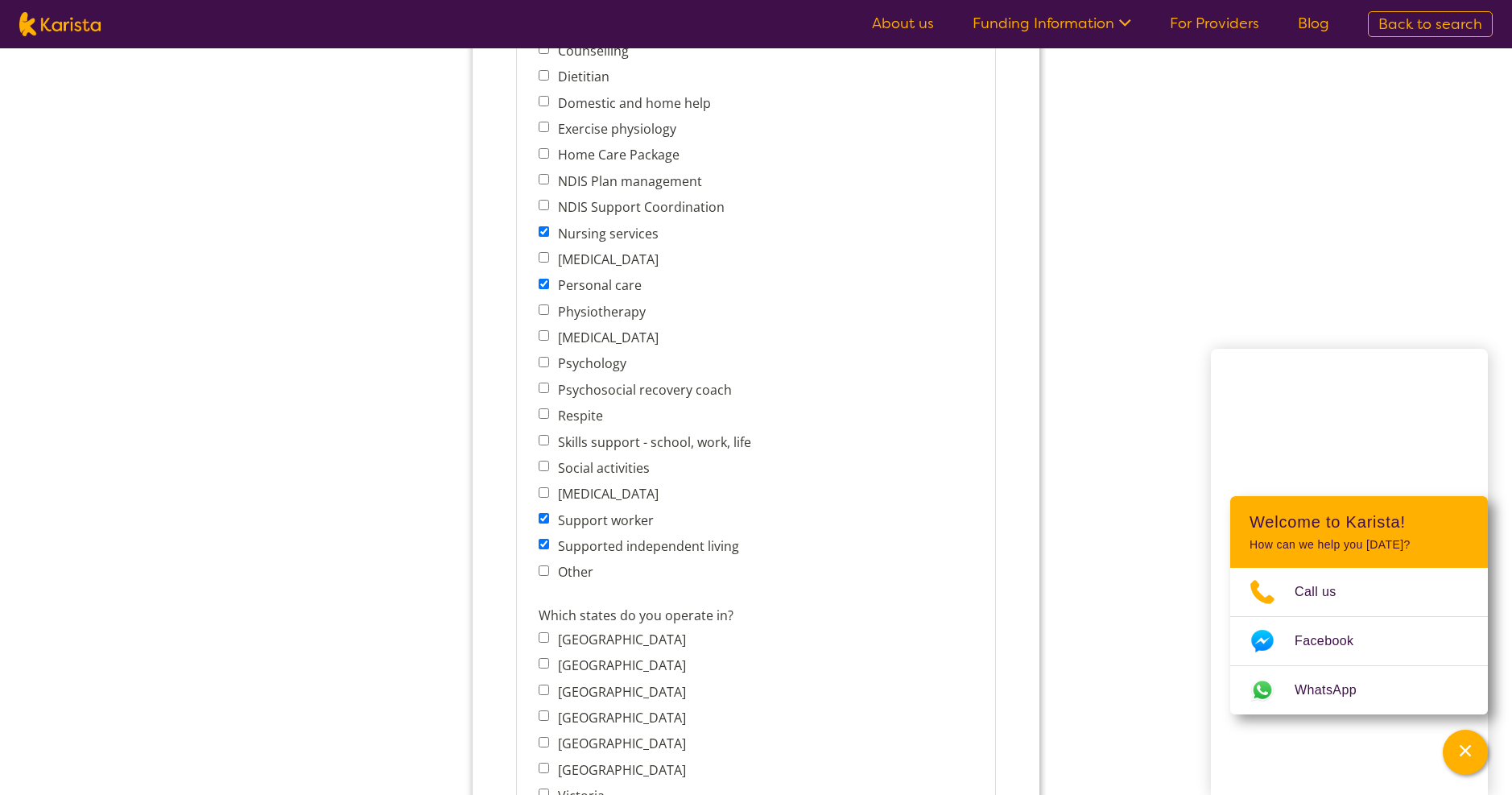
scroll to position [805, 0]
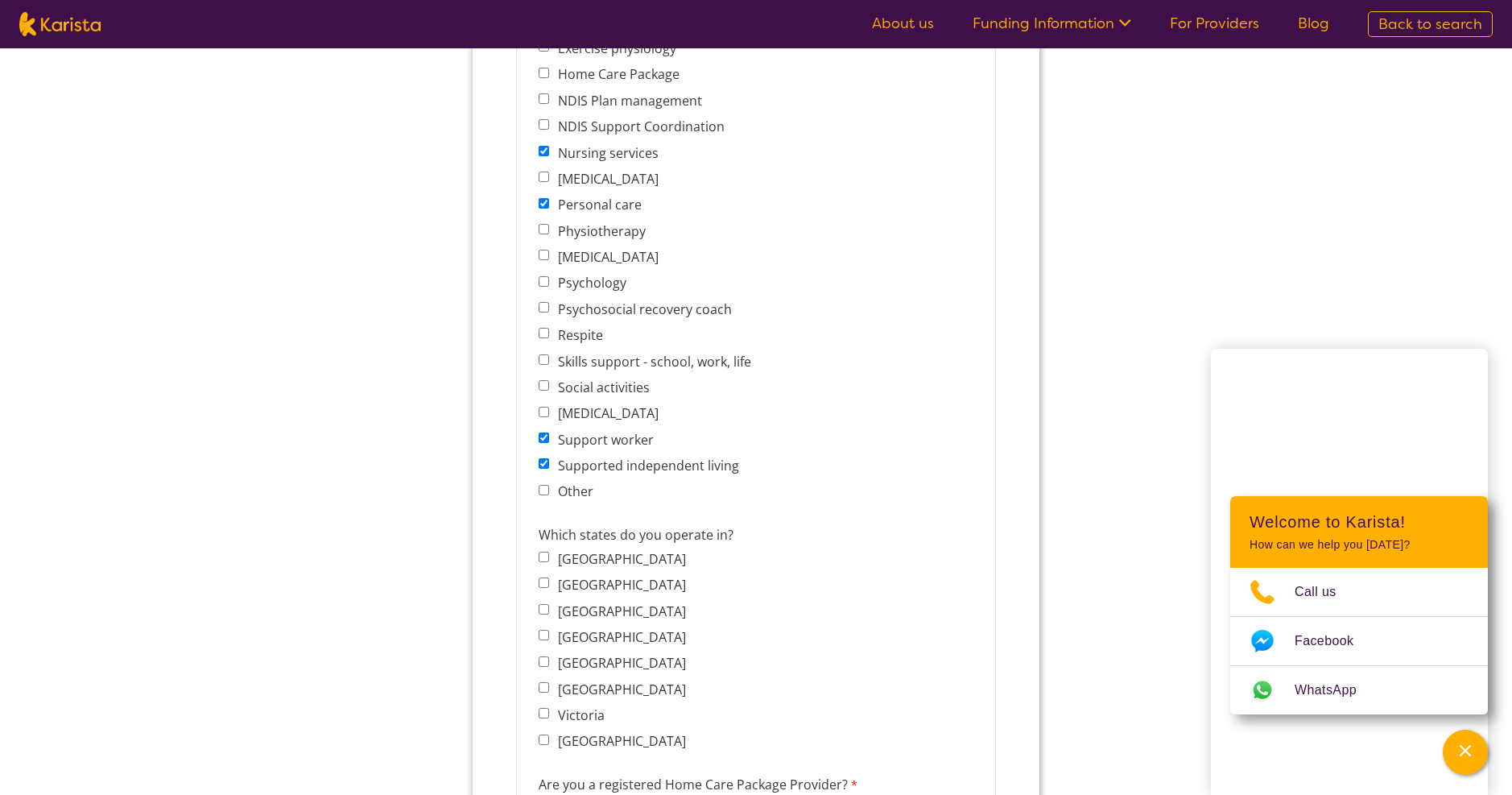
click at [543, 686] on input "[GEOGRAPHIC_DATA]" at bounding box center [544, 687] width 10 height 10
checkbox input "true"
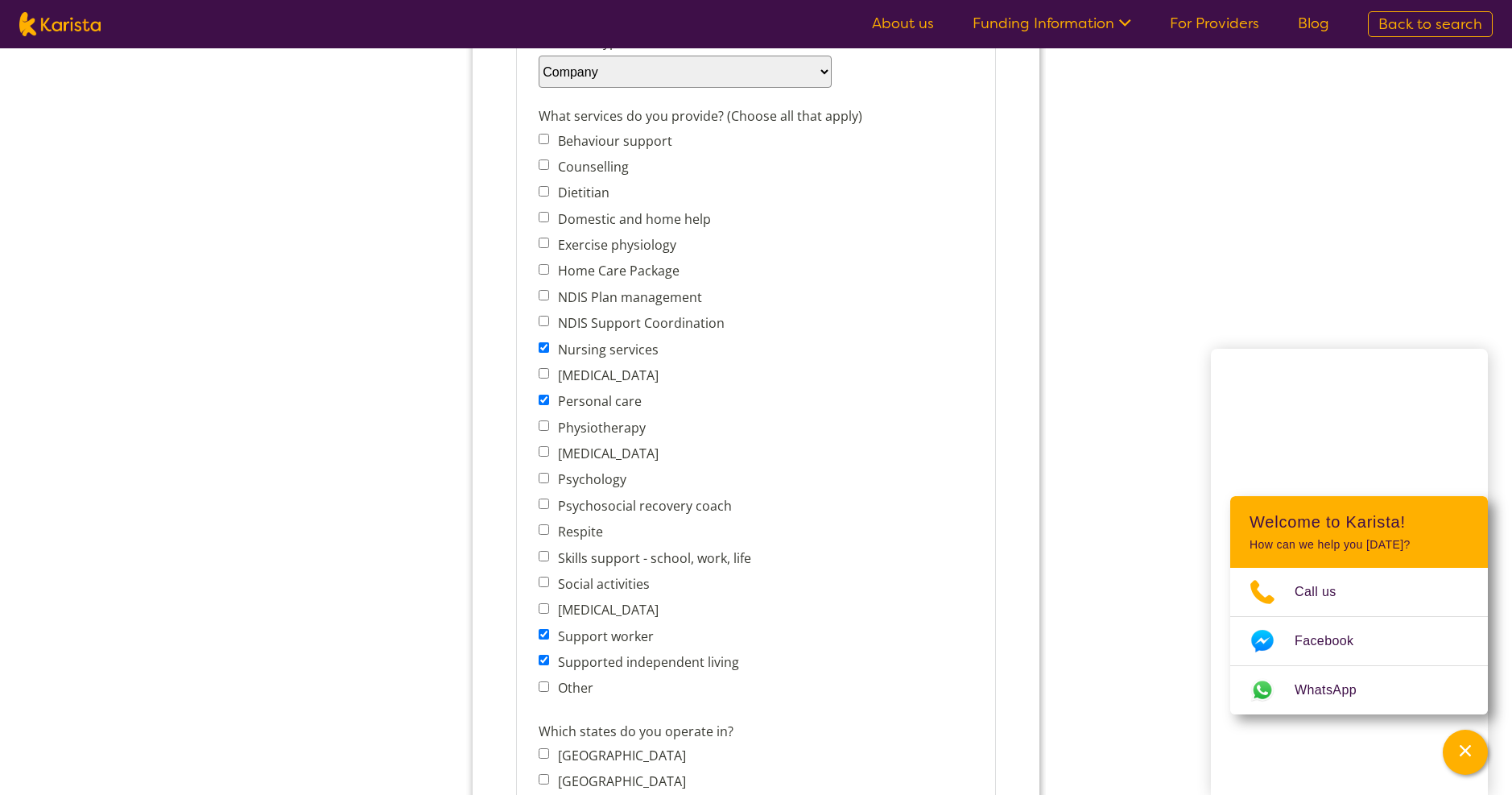
scroll to position [645, 0]
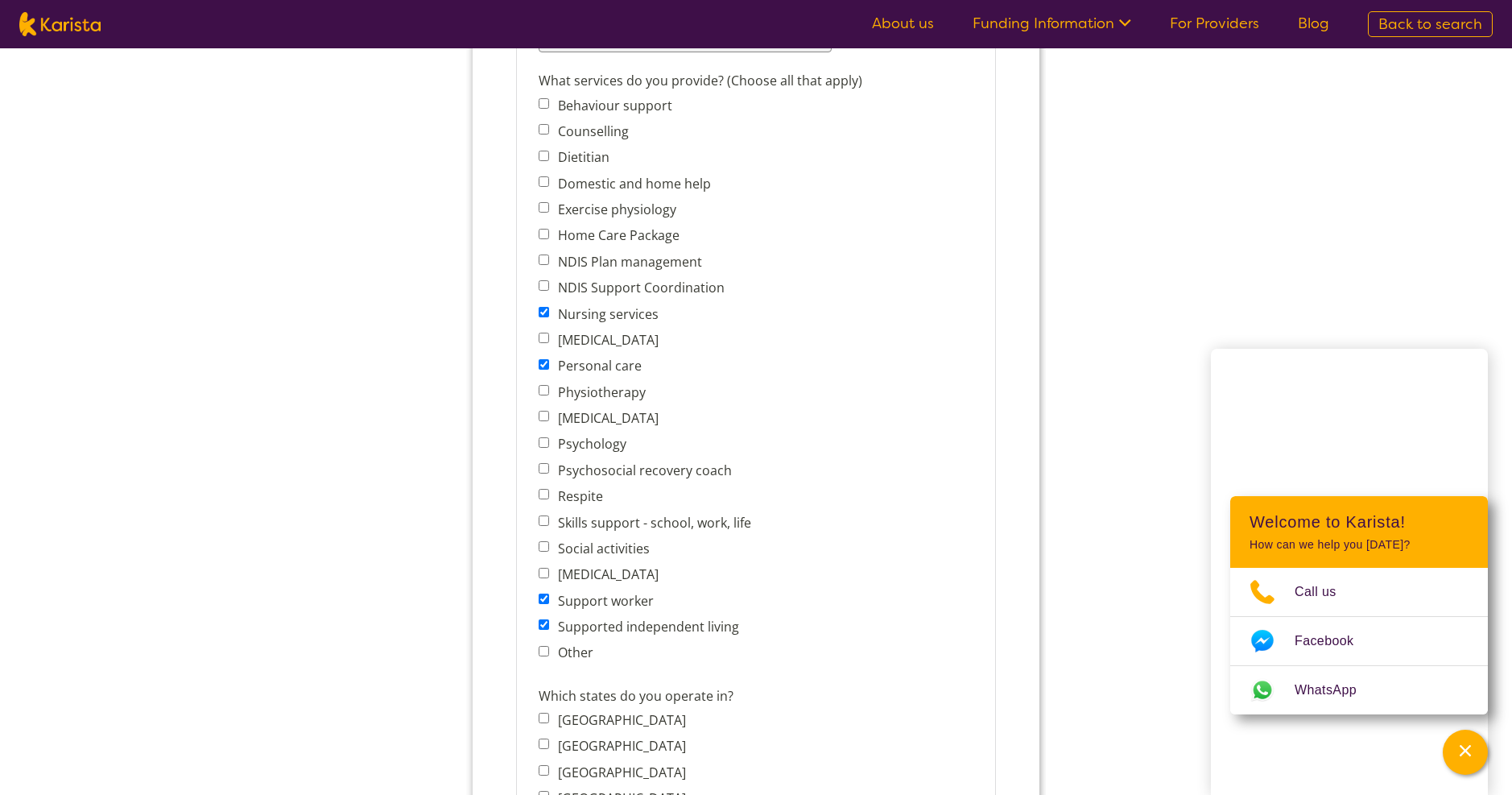
click at [545, 548] on input "Social activities" at bounding box center [544, 546] width 10 height 10
checkbox input "true"
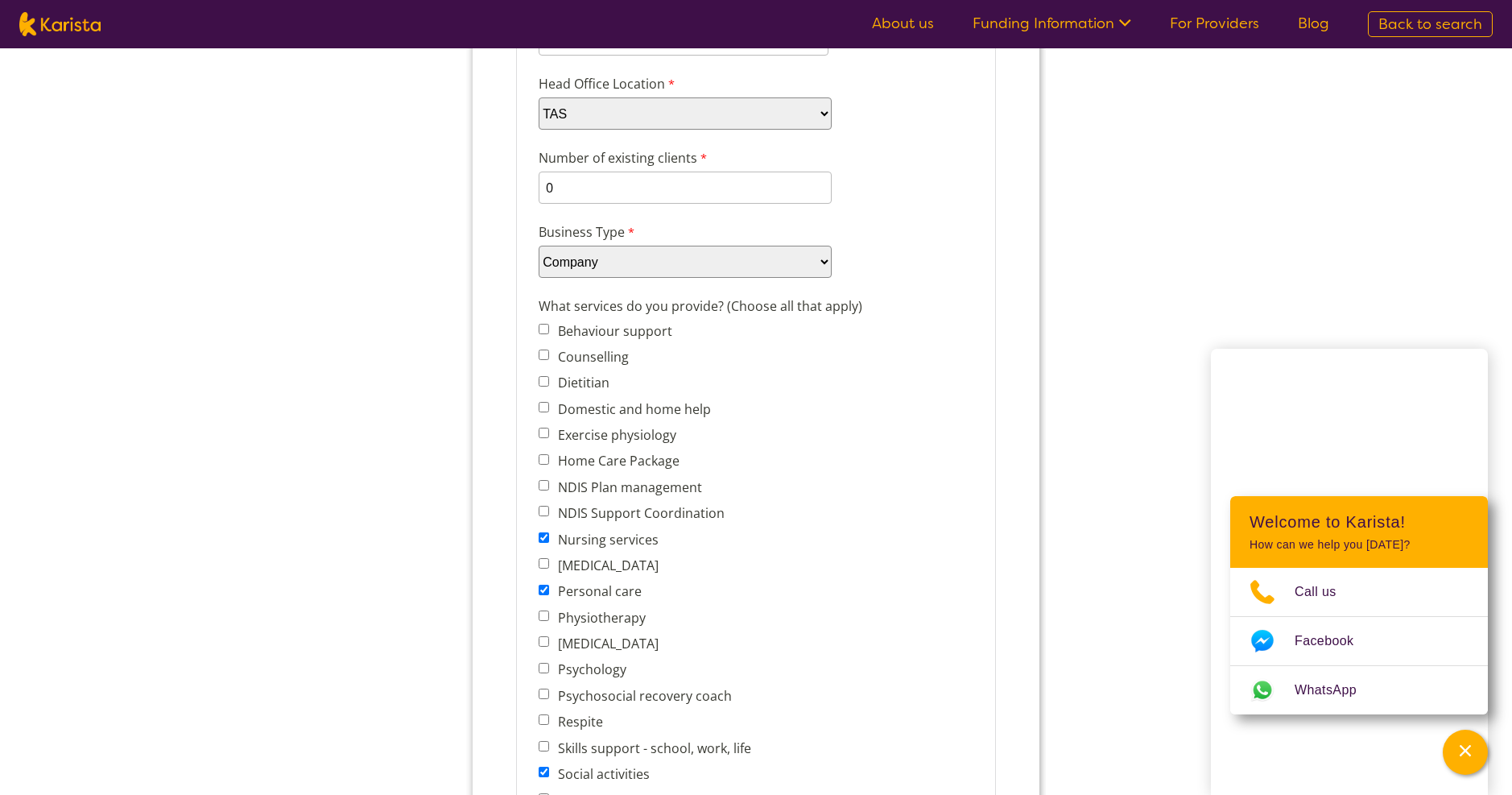
scroll to position [483, 0]
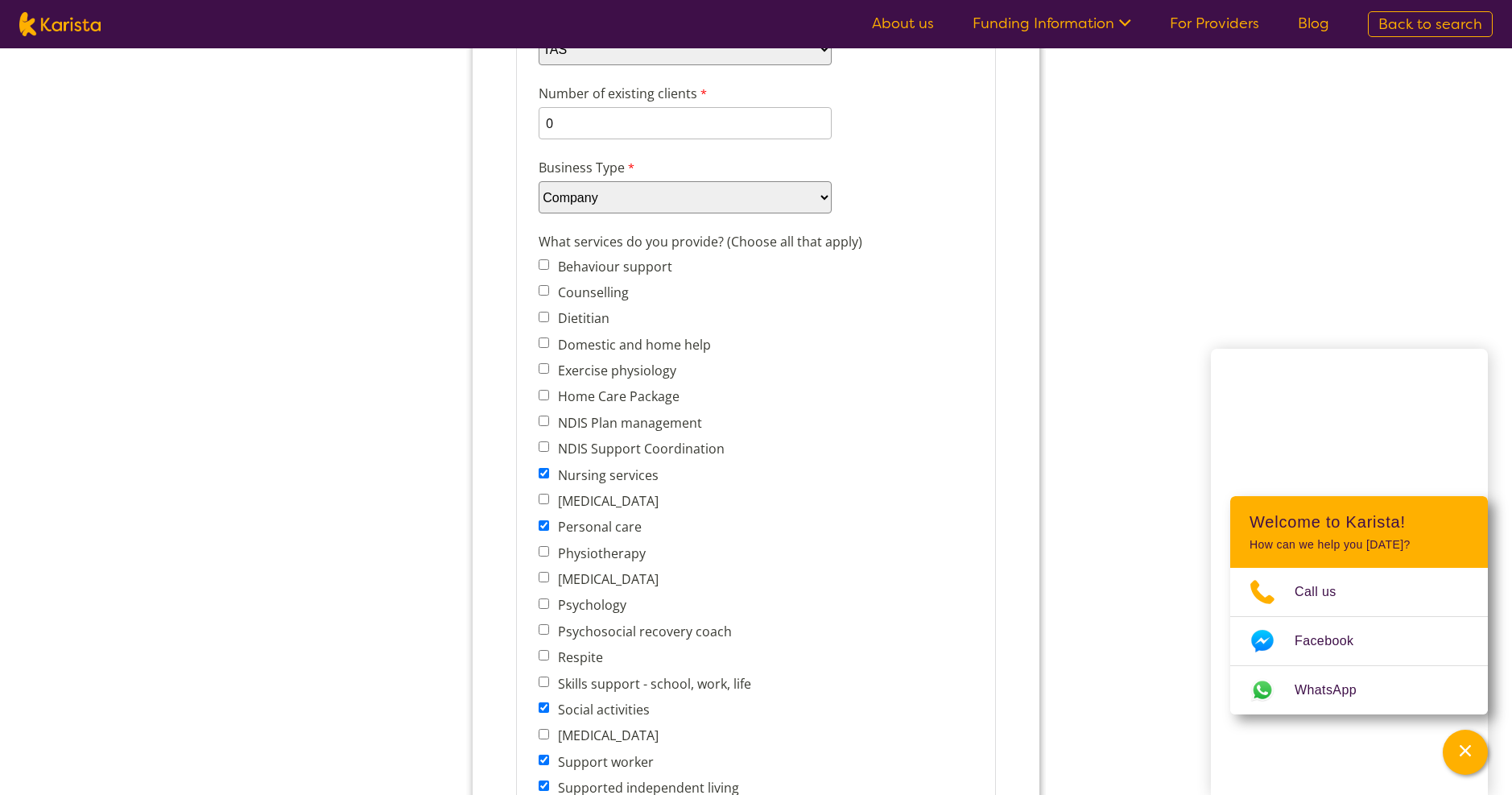
click at [546, 654] on input "Respite" at bounding box center [544, 655] width 10 height 10
checkbox input "true"
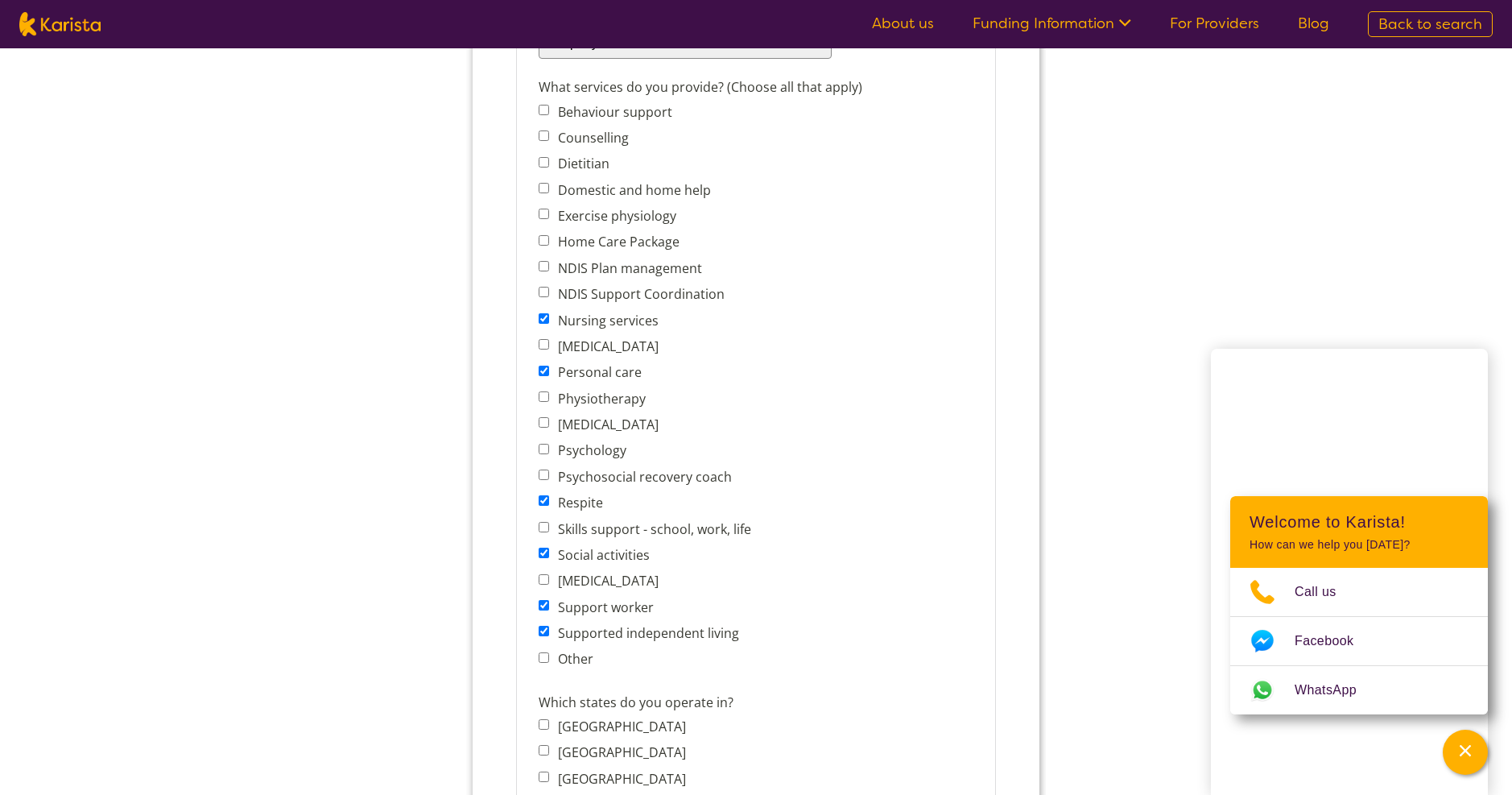
scroll to position [645, 0]
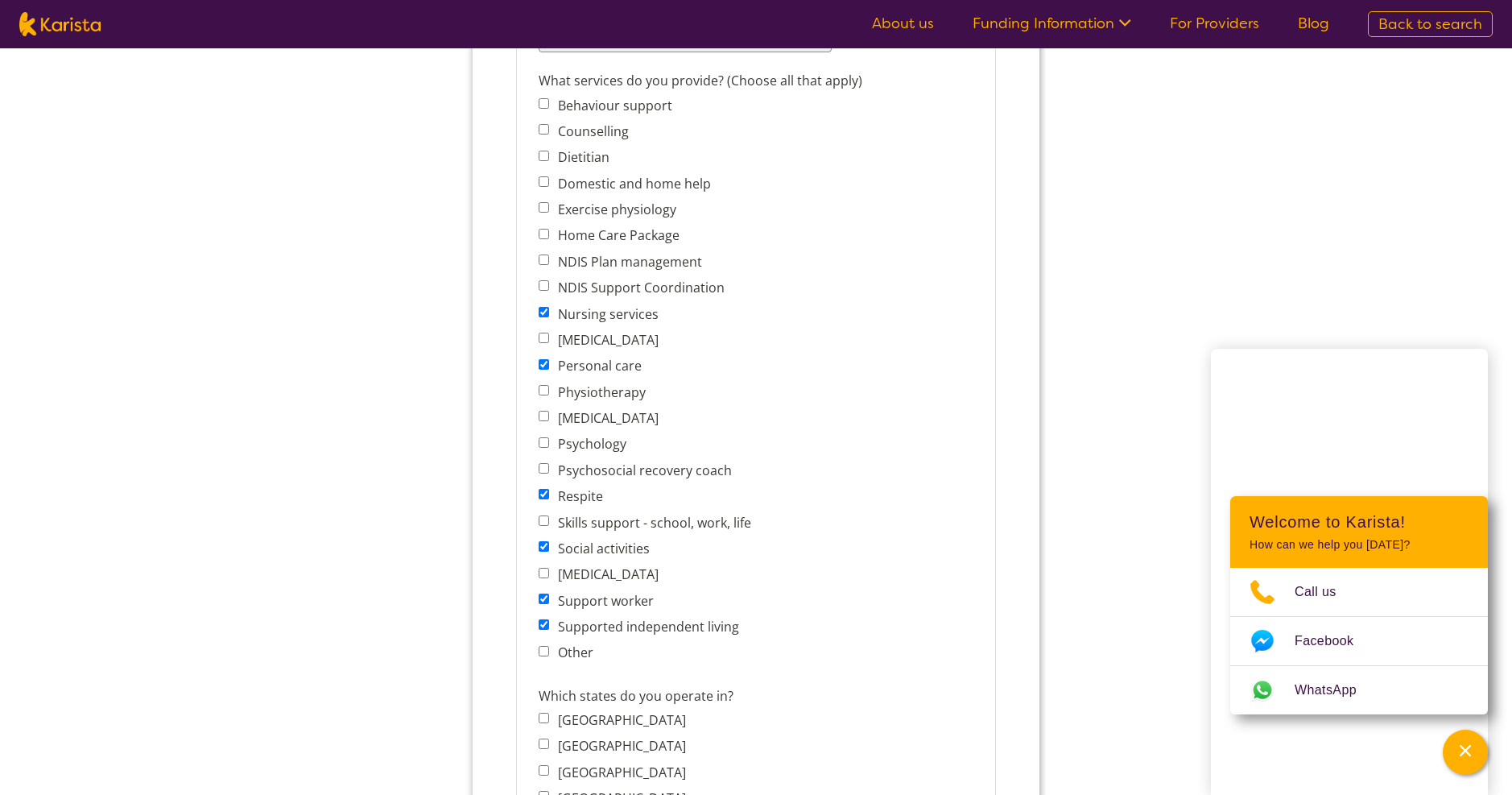
click at [541, 259] on input "NDIS Plan management" at bounding box center [544, 260] width 10 height 10
checkbox input "true"
click at [547, 178] on input "Domestic and home help" at bounding box center [544, 181] width 10 height 10
checkbox input "true"
click at [547, 653] on input "Other" at bounding box center [544, 651] width 10 height 10
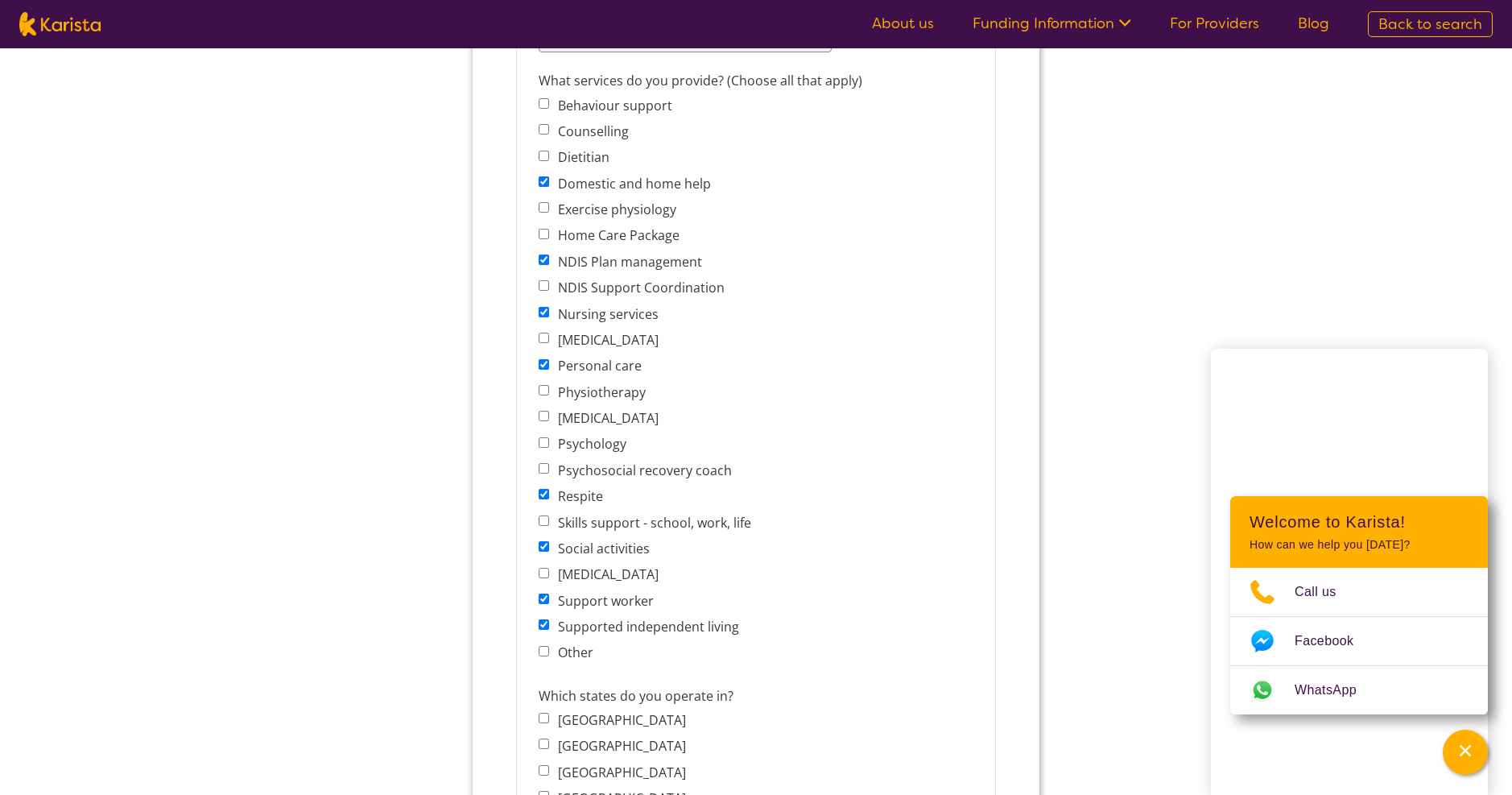
checkbox input "true"
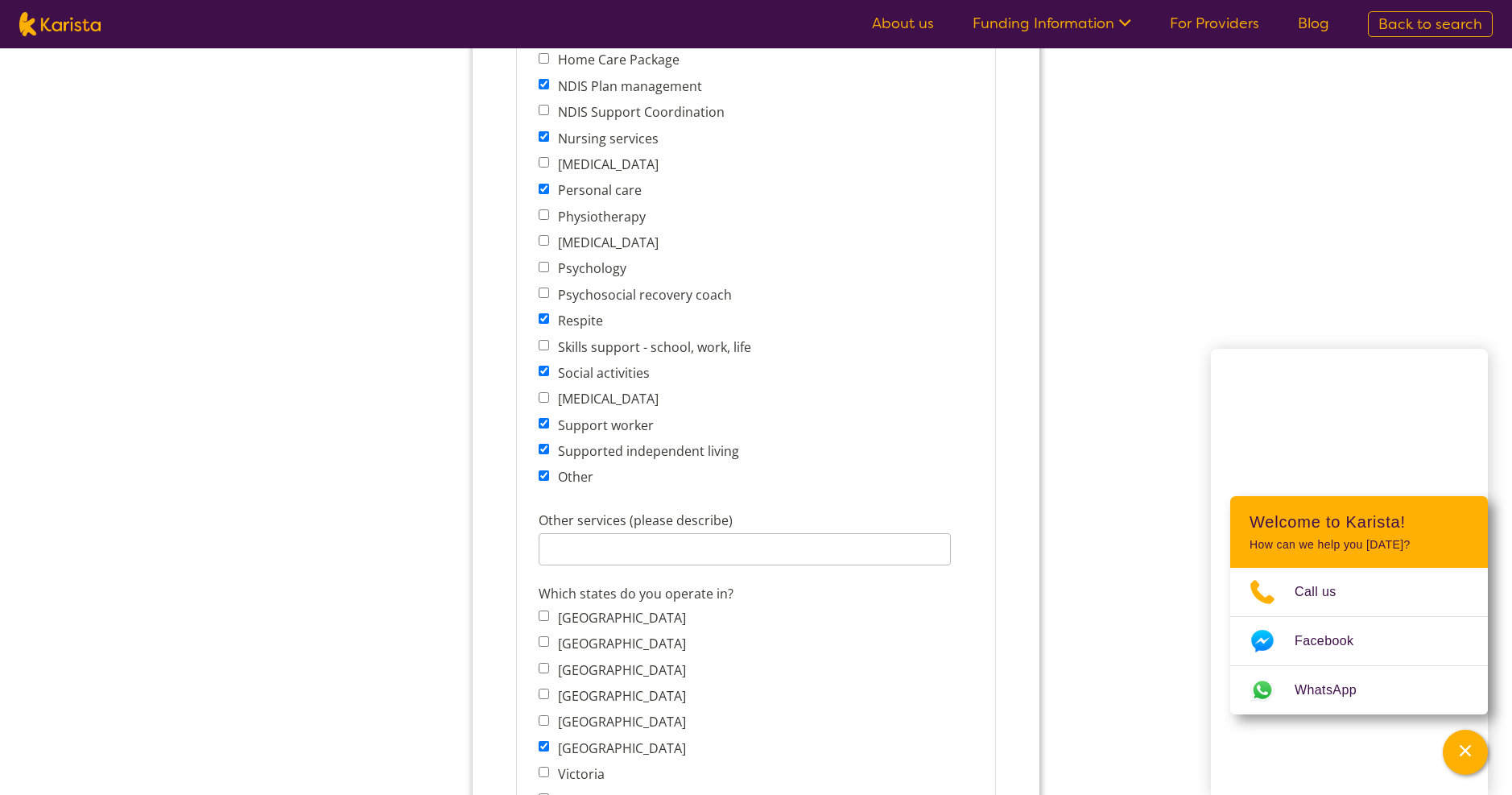
scroll to position [887, 0]
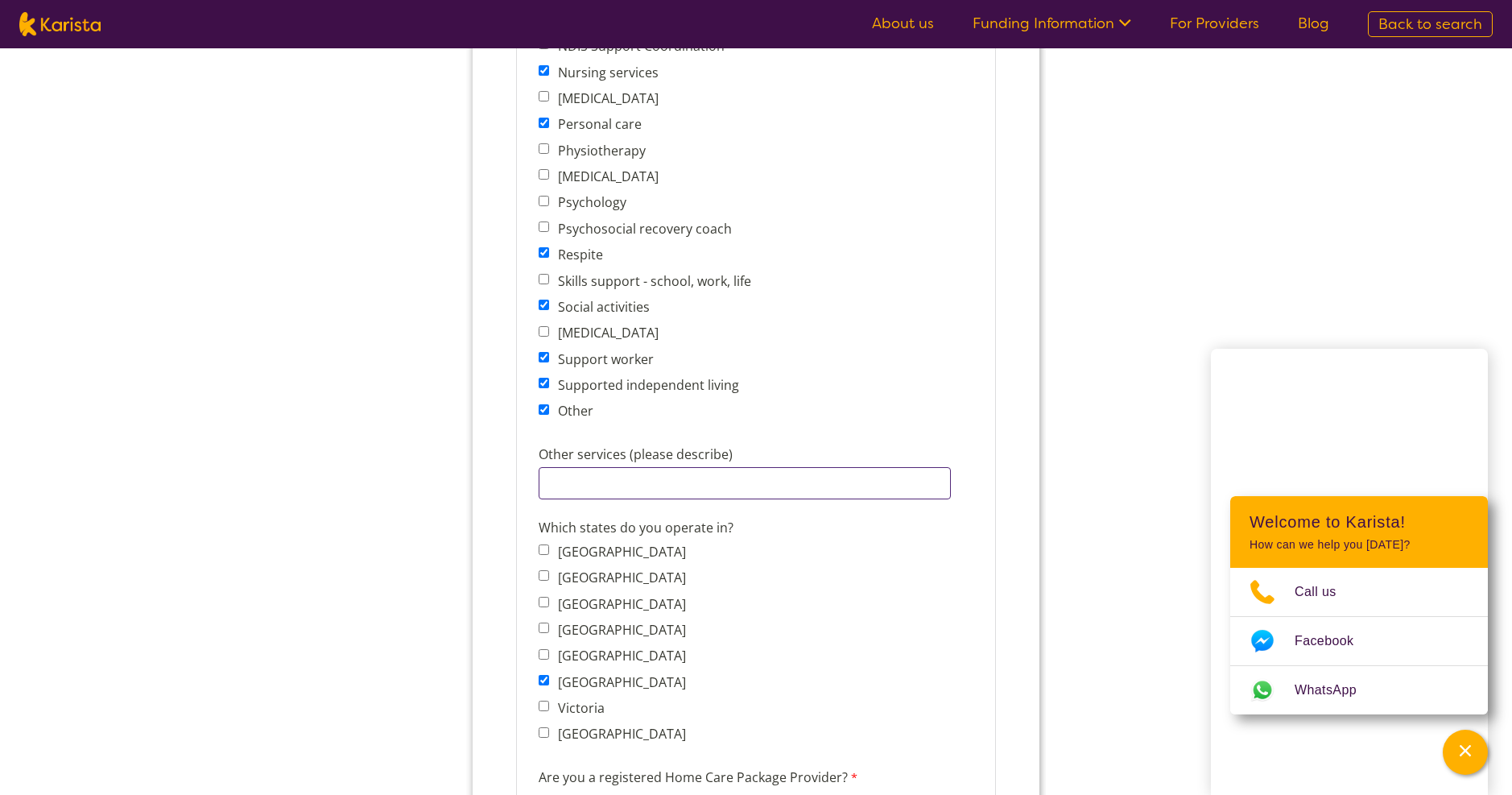
click at [589, 478] on input "Other services (please describe)" at bounding box center [745, 483] width 412 height 32
paste input "Participate Community"
click at [704, 478] on input "Participate Community" at bounding box center [745, 483] width 412 height 32
paste input "Development – Life Skills"
type input "Participate Community, Development – Life Skills"
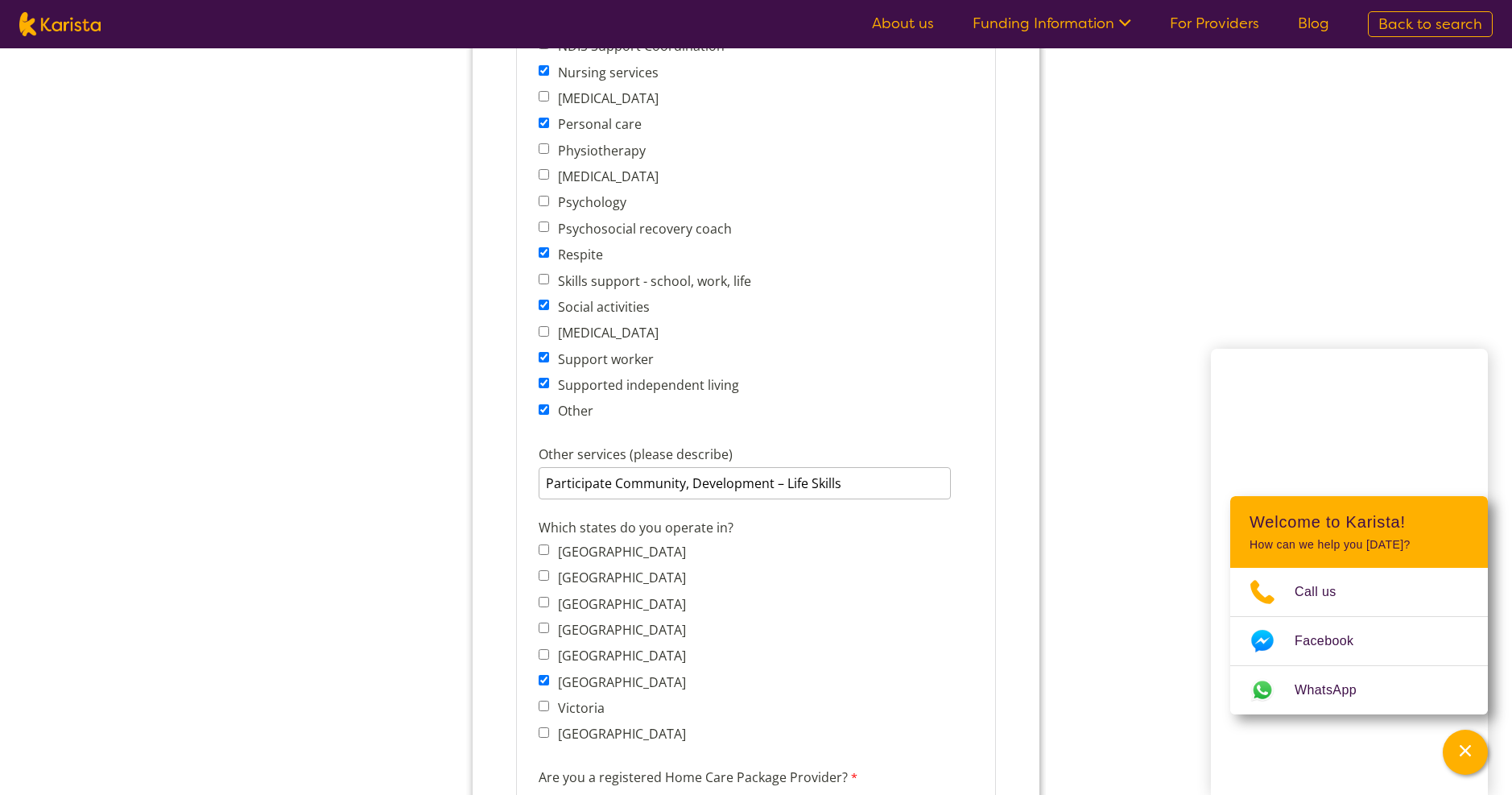
click at [545, 246] on span "Respite" at bounding box center [649, 255] width 222 height 23
click at [548, 248] on input "Respite" at bounding box center [544, 252] width 10 height 10
checkbox input "false"
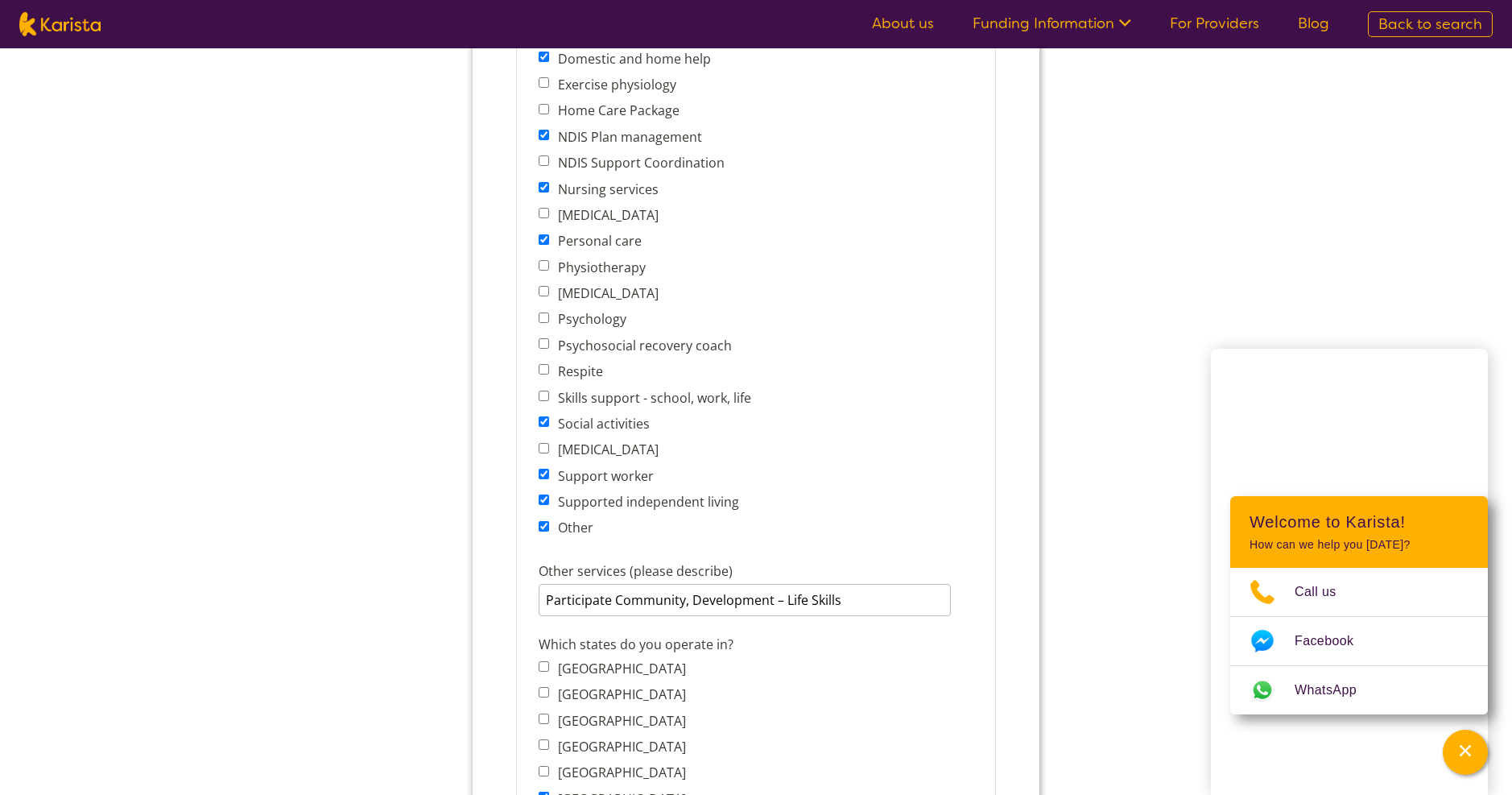
scroll to position [725, 0]
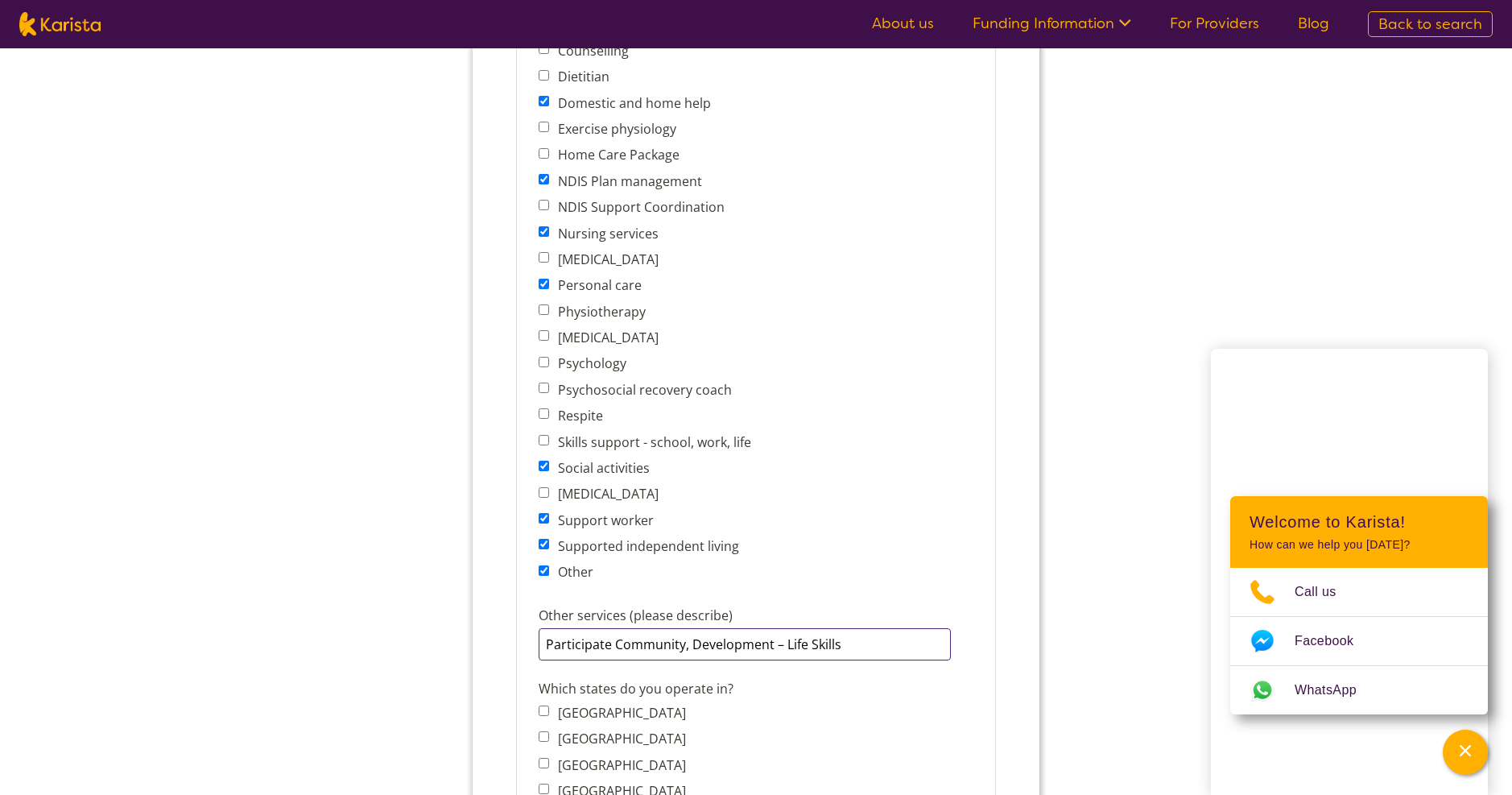
click at [845, 650] on input "Participate Community, Development – Life Skills" at bounding box center [745, 644] width 412 height 32
paste input "Assist Life Stage, Transition-"
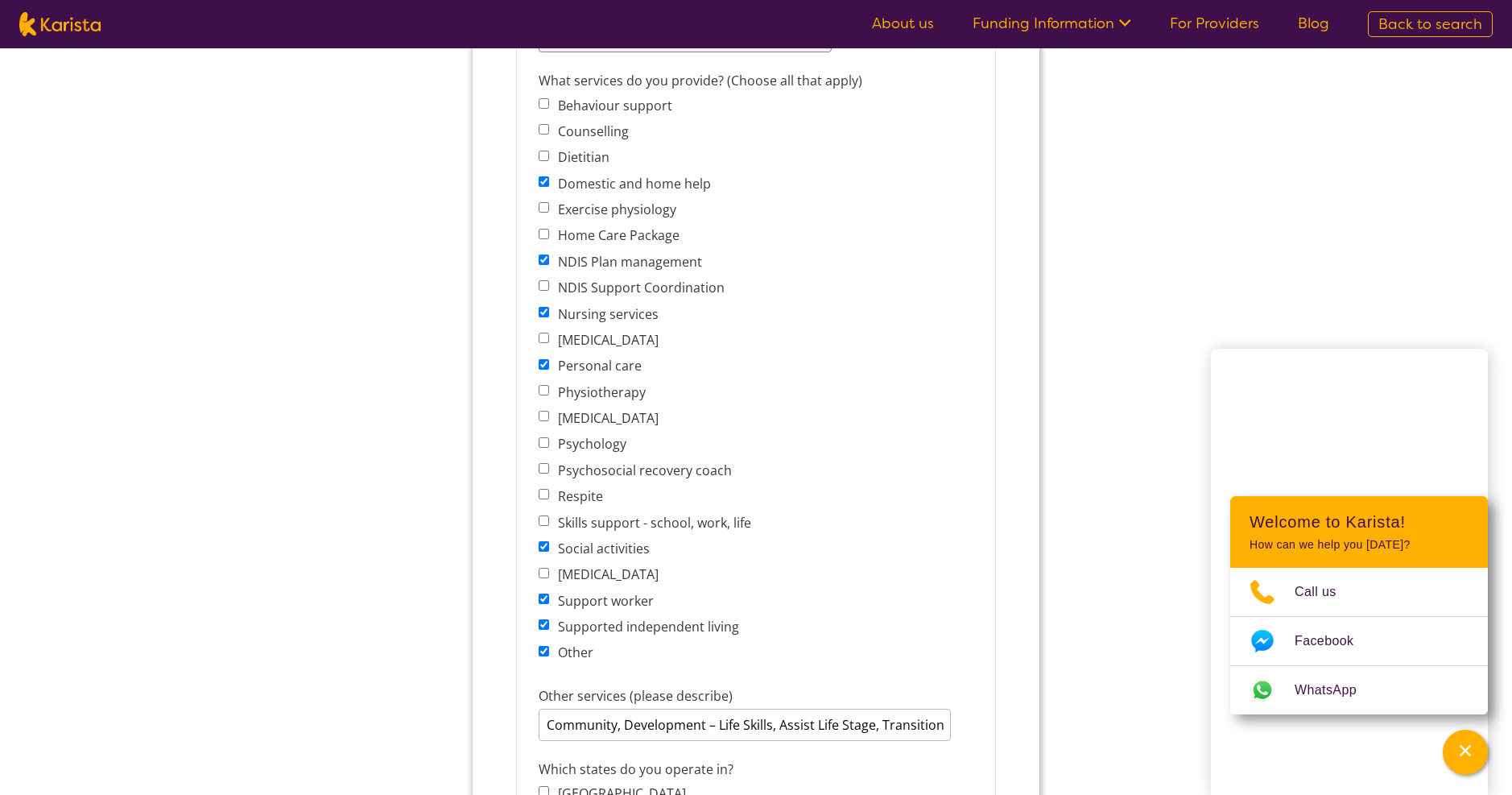
scroll to position [0, 0]
click at [944, 726] on input "Participate Community, Development – Life Skills, Assist Life Stage, Transition-" at bounding box center [745, 725] width 412 height 32
paste input "Group/Centre Activities"
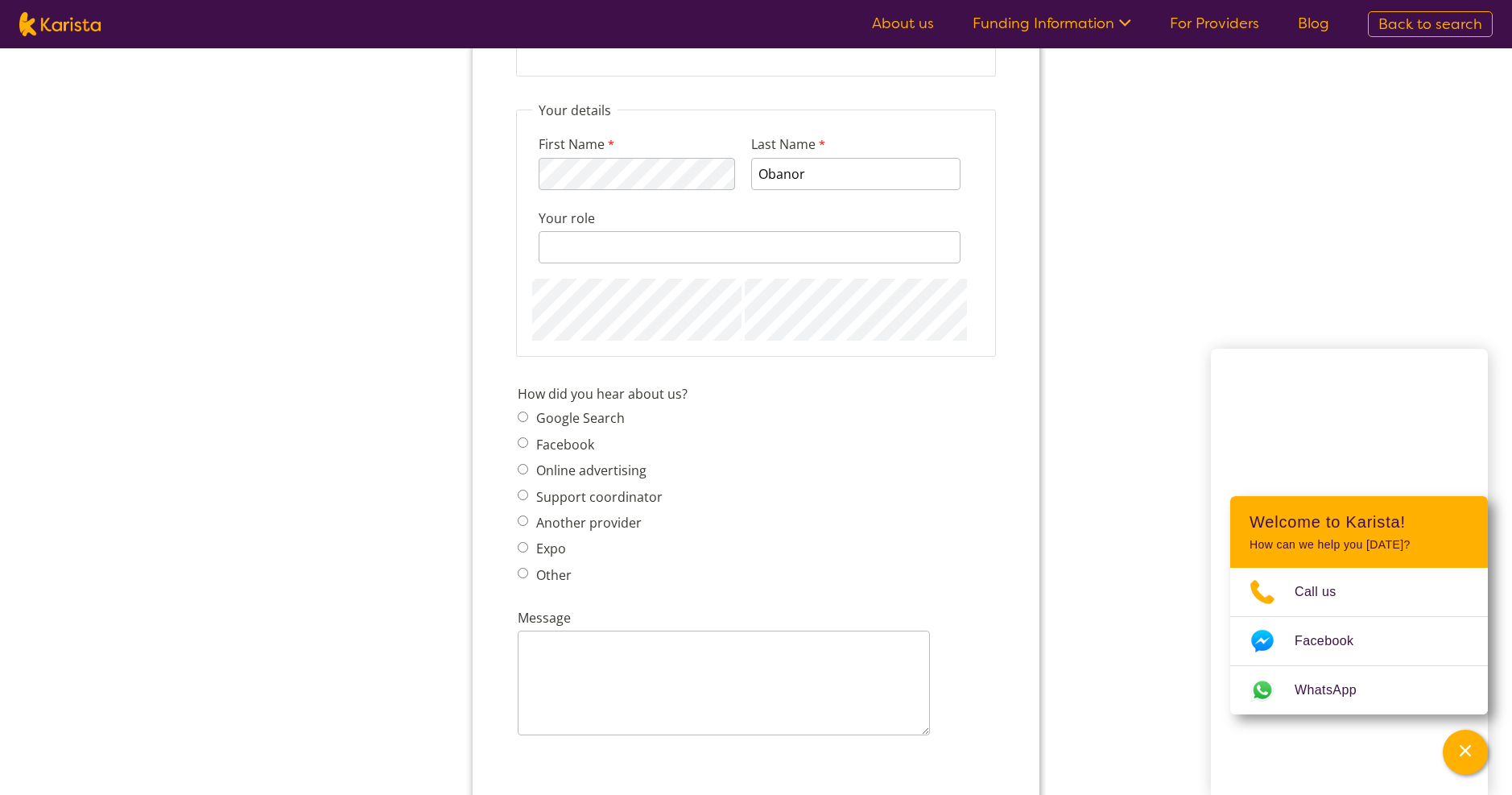
scroll to position [1772, 0]
type input "Participate Community, Development – Life Skills, Assist Life Stage, Group/Cent…"
click at [523, 465] on input "Online advertising" at bounding box center [523, 463] width 10 height 10
radio input "true"
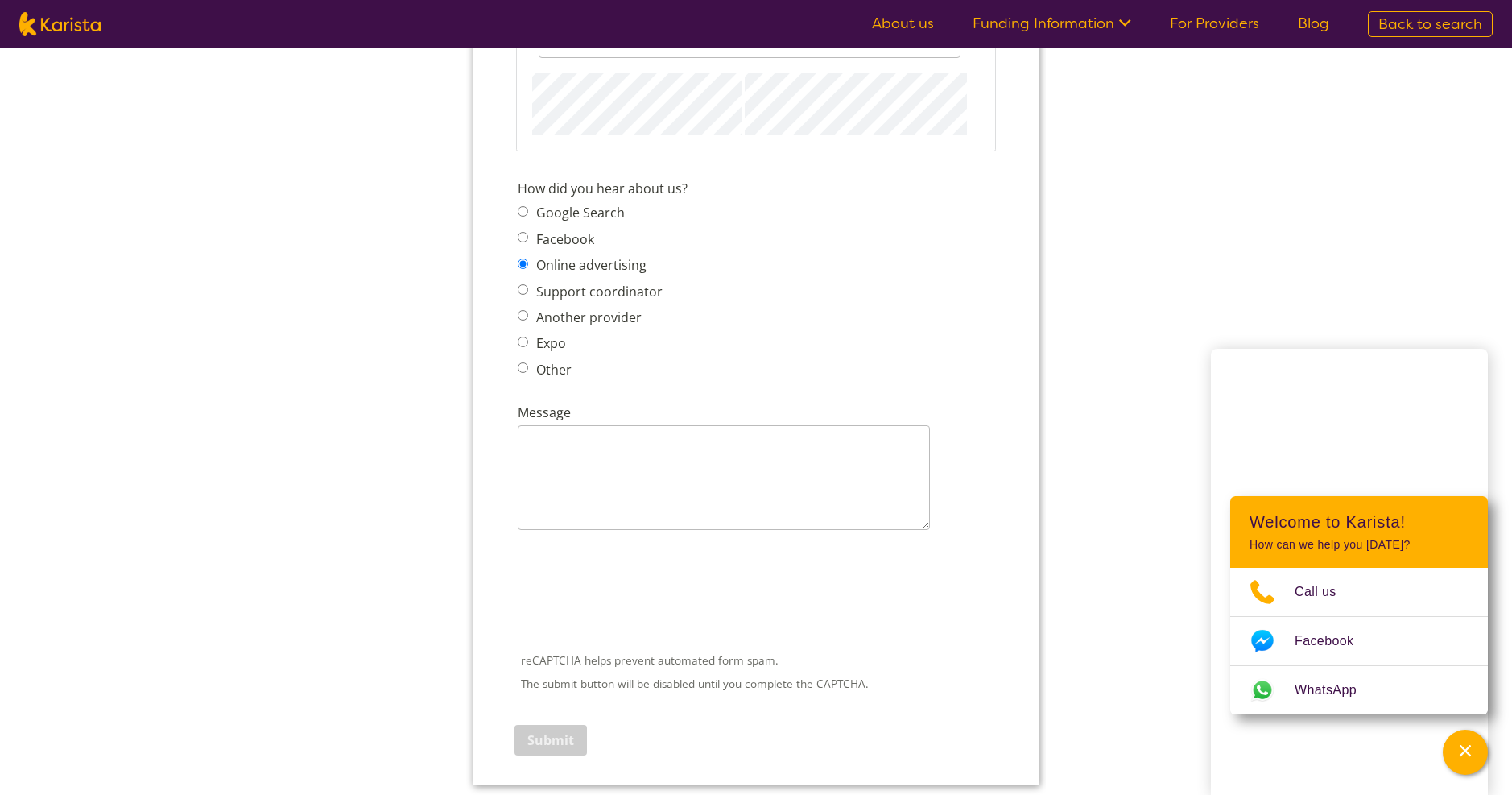
scroll to position [2014, 0]
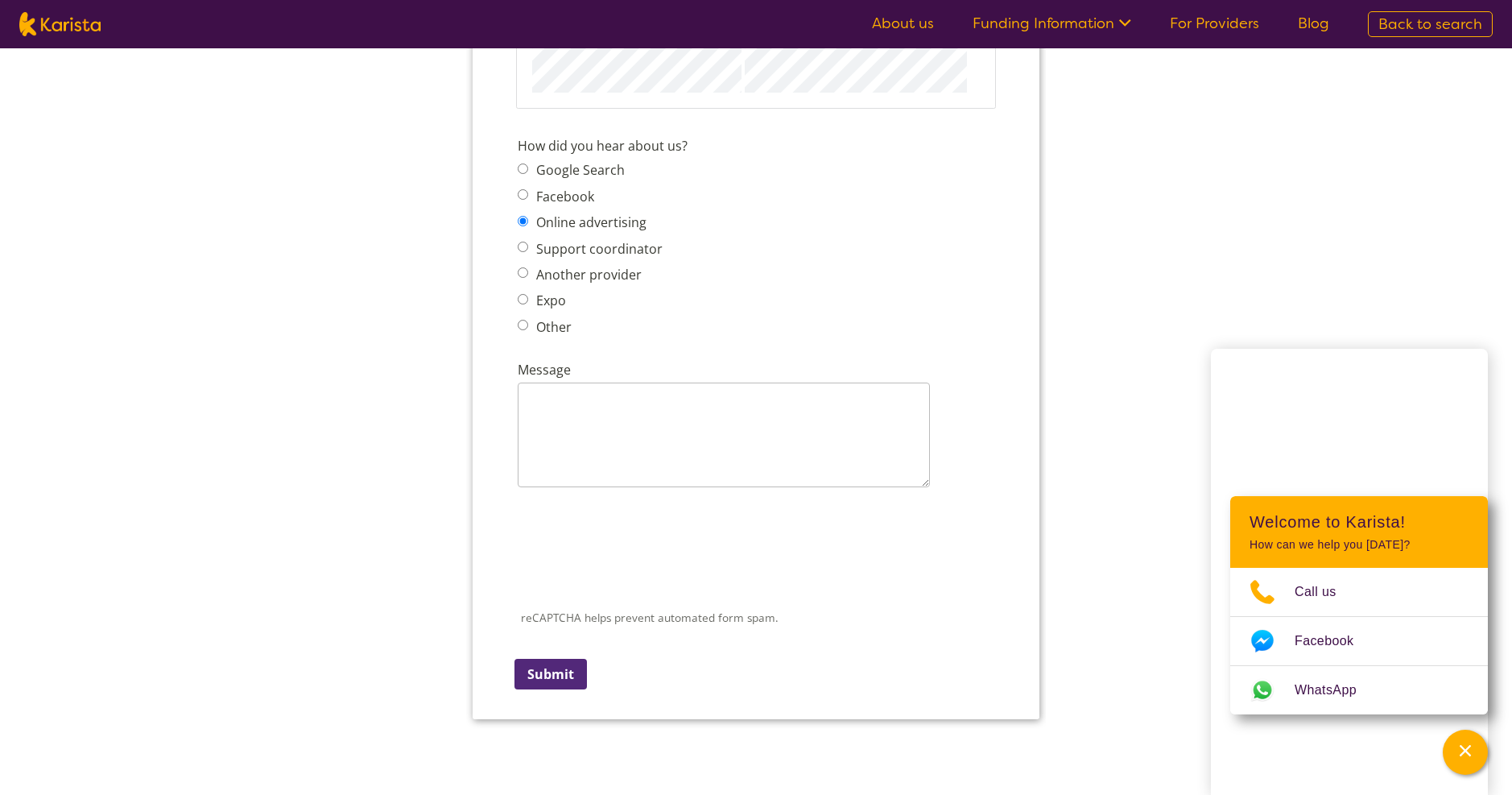
click at [549, 698] on div "reCAPTCHA helps prevent automated form spam. The submit button will be disabled…" at bounding box center [756, 595] width 490 height 209
click at [550, 675] on input "Submit" at bounding box center [550, 674] width 73 height 30
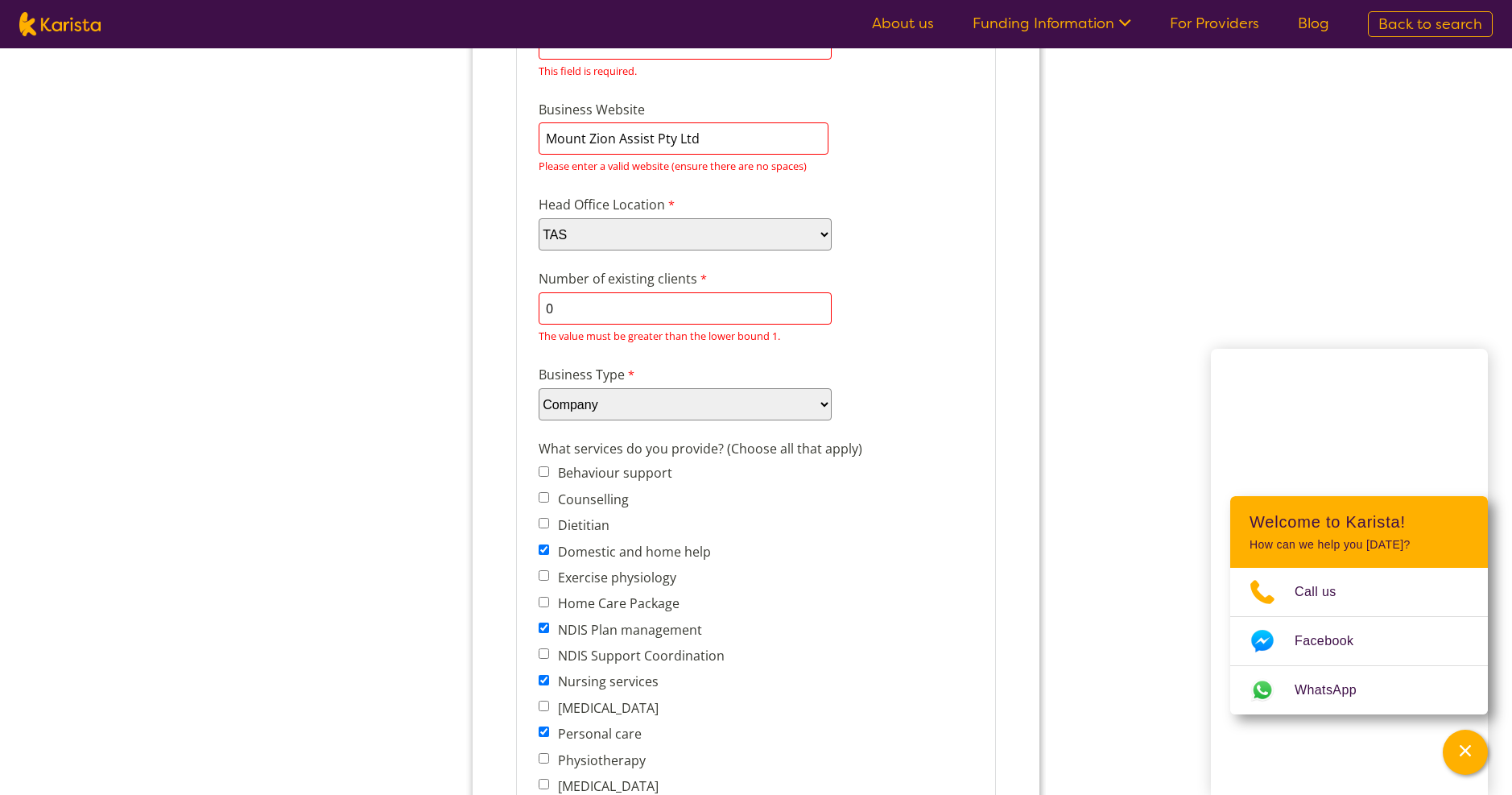
scroll to position [246, 0]
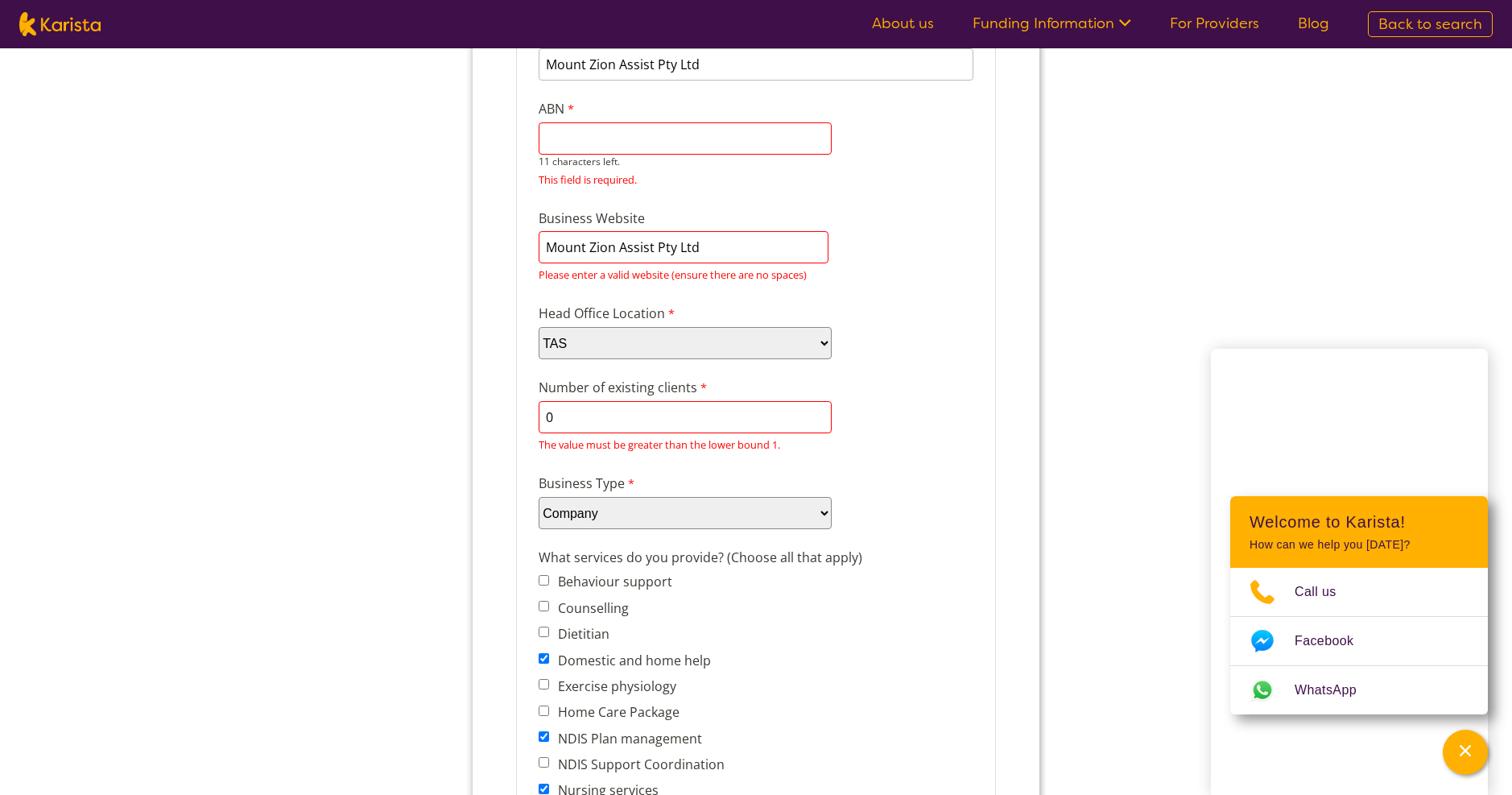
click at [630, 141] on input "ABN" at bounding box center [685, 139] width 294 height 32
paste input "41 662 157"
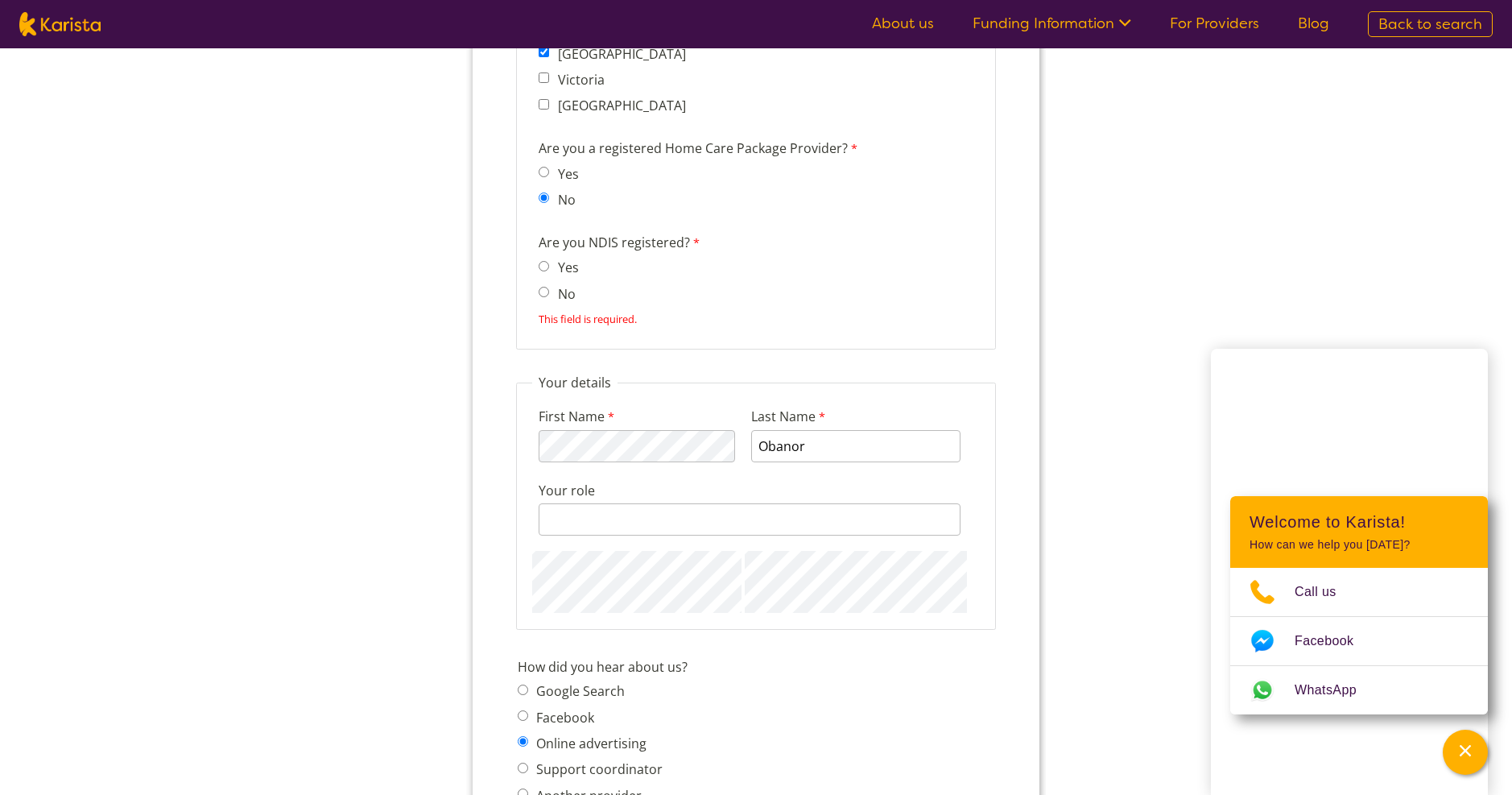
scroll to position [1616, 0]
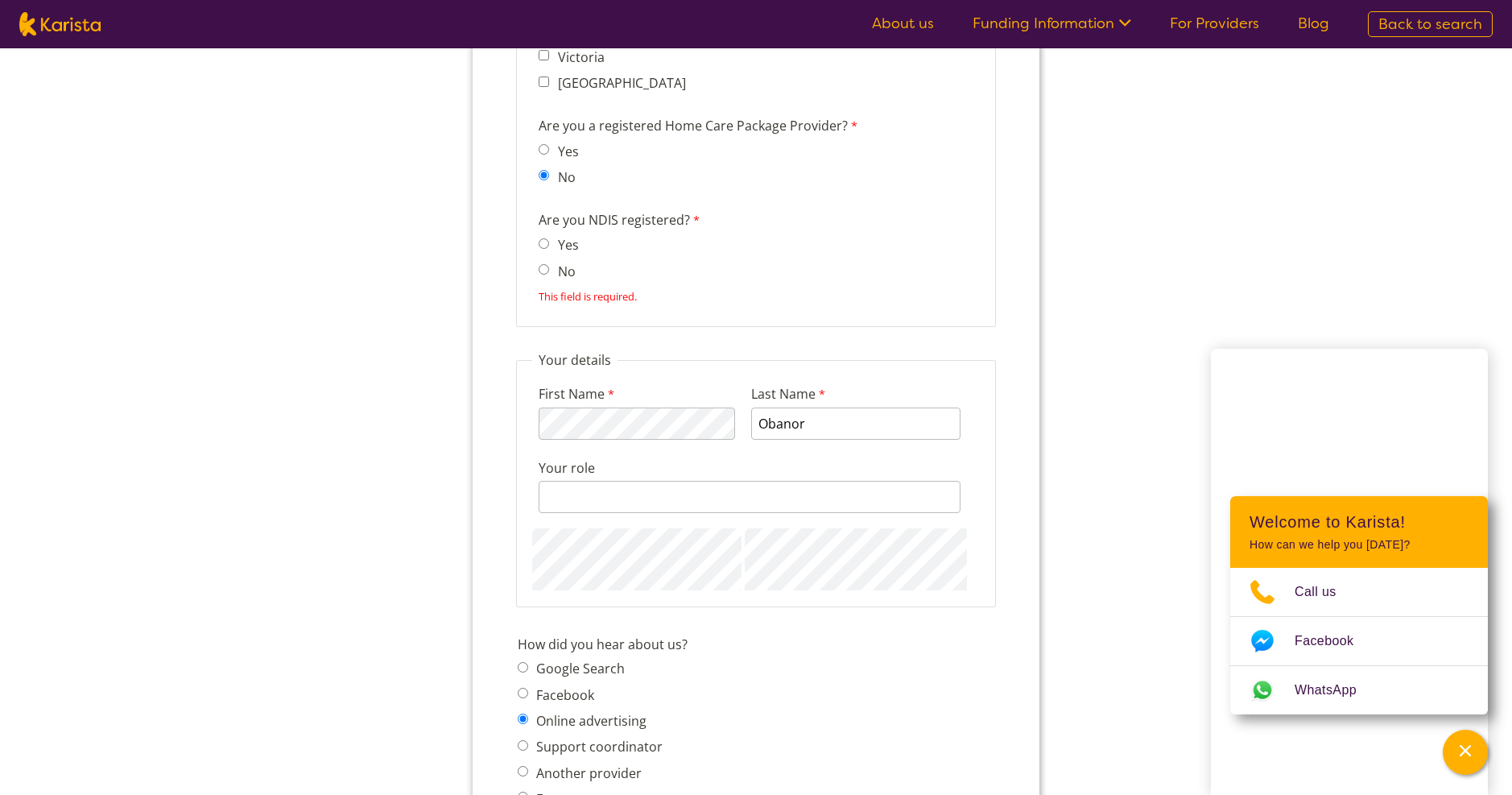
type input "41 662 157"
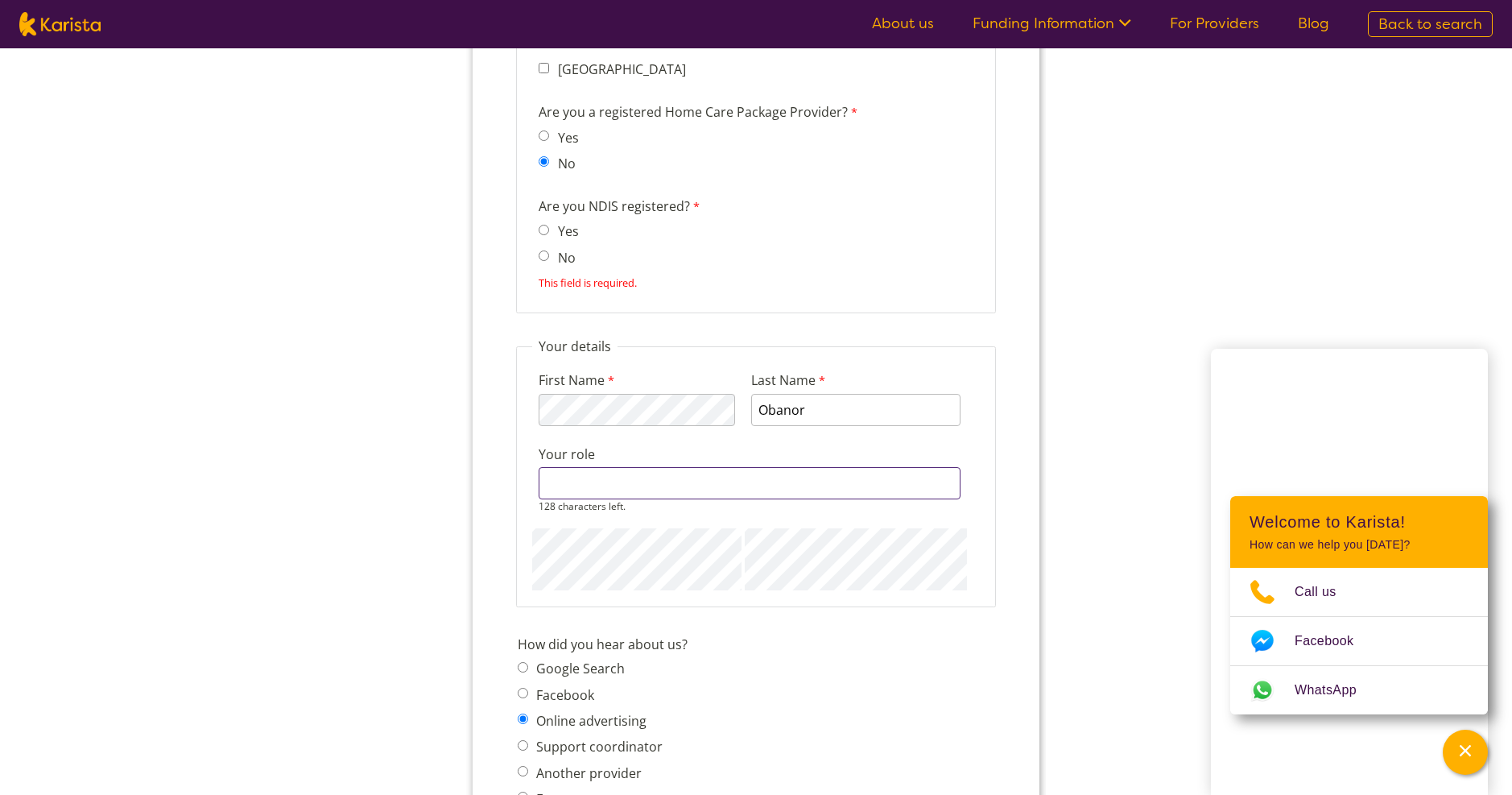
click at [612, 491] on input "Your role" at bounding box center [749, 483] width 422 height 32
type input "Director"
click at [825, 648] on div "How did you hear about us? Google Search Facebook Online advertising Support co…" at bounding box center [756, 737] width 490 height 211
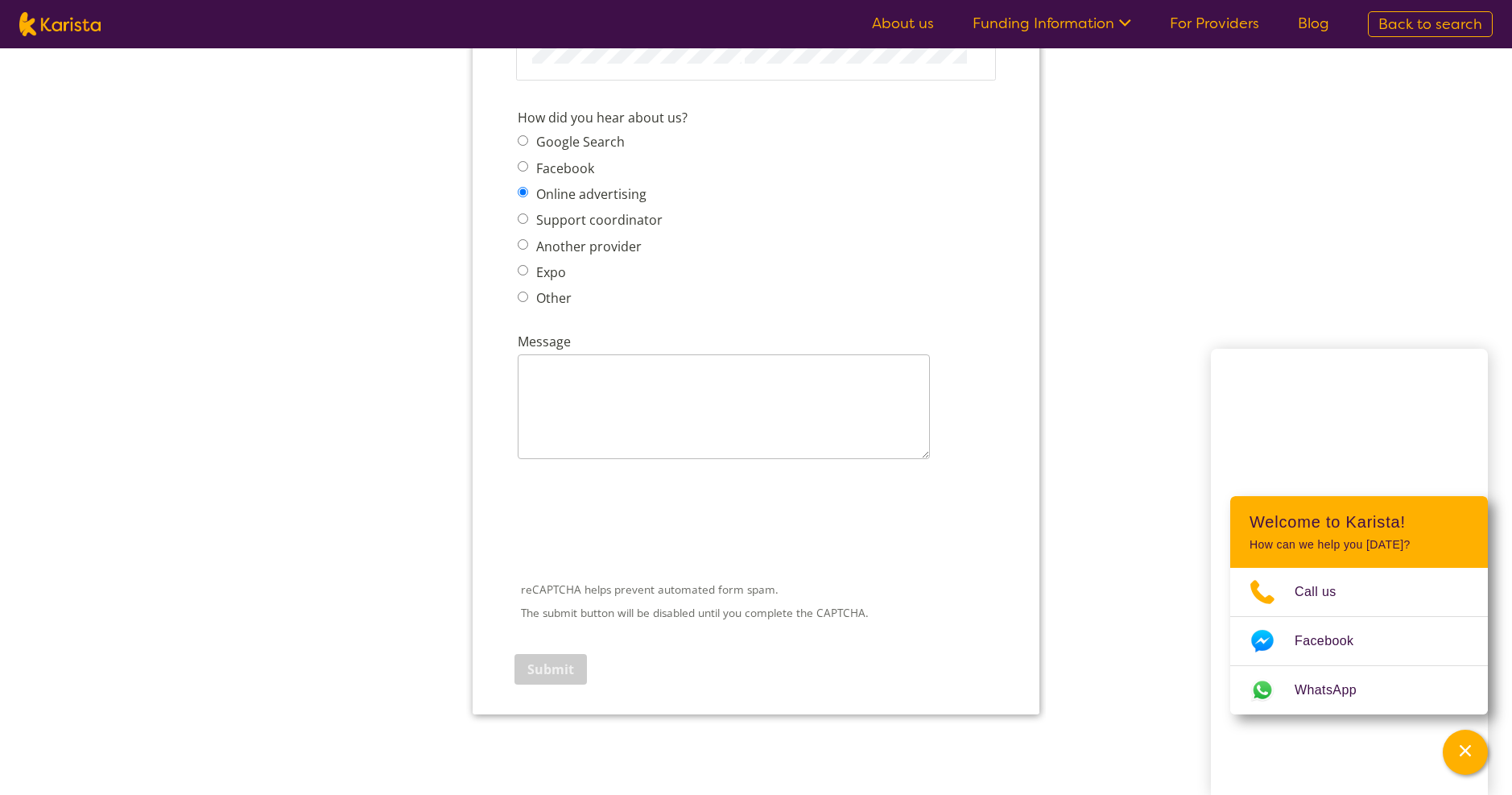
scroll to position [2341, 0]
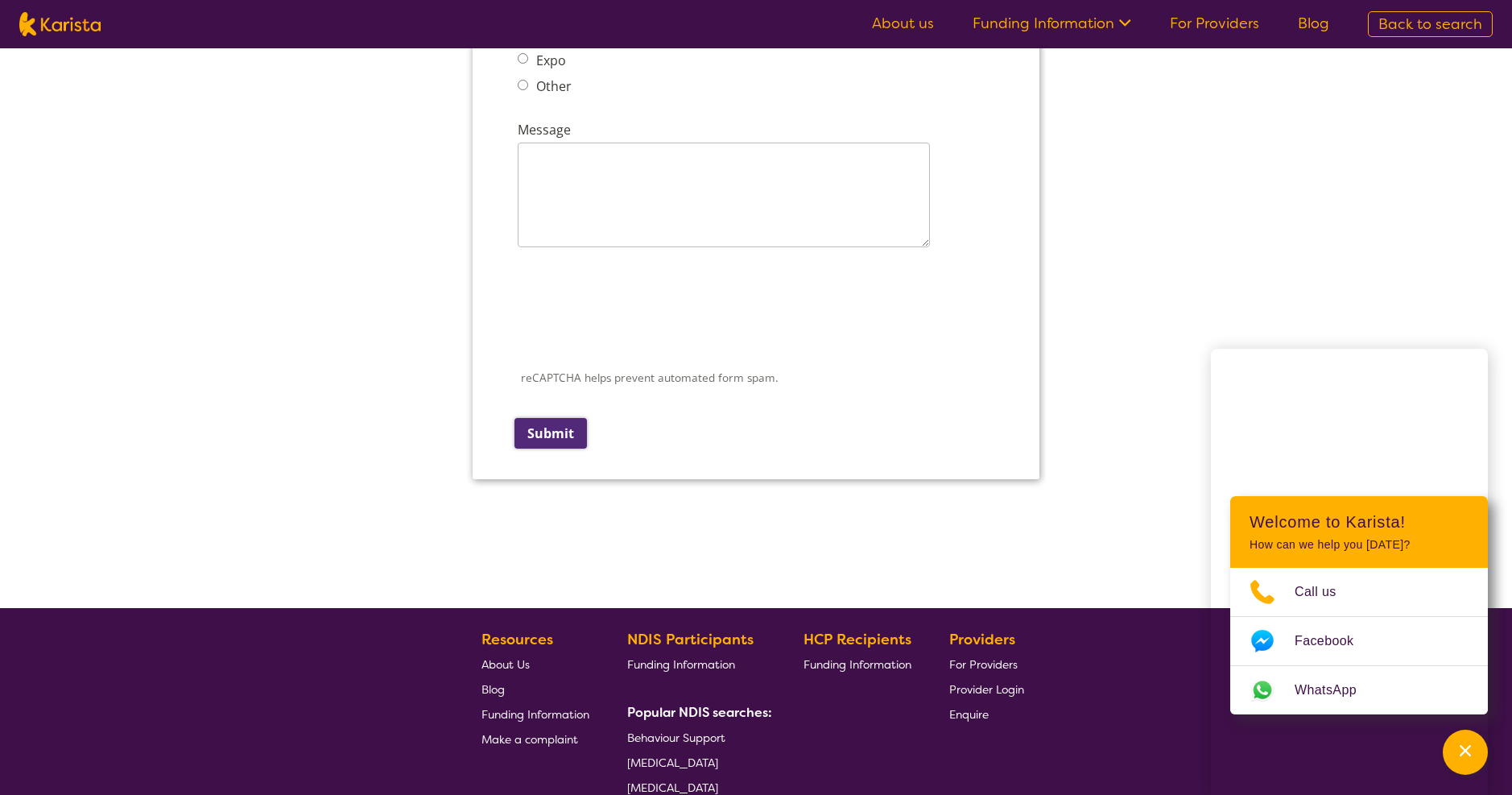
click at [563, 436] on input "Submit" at bounding box center [550, 433] width 73 height 30
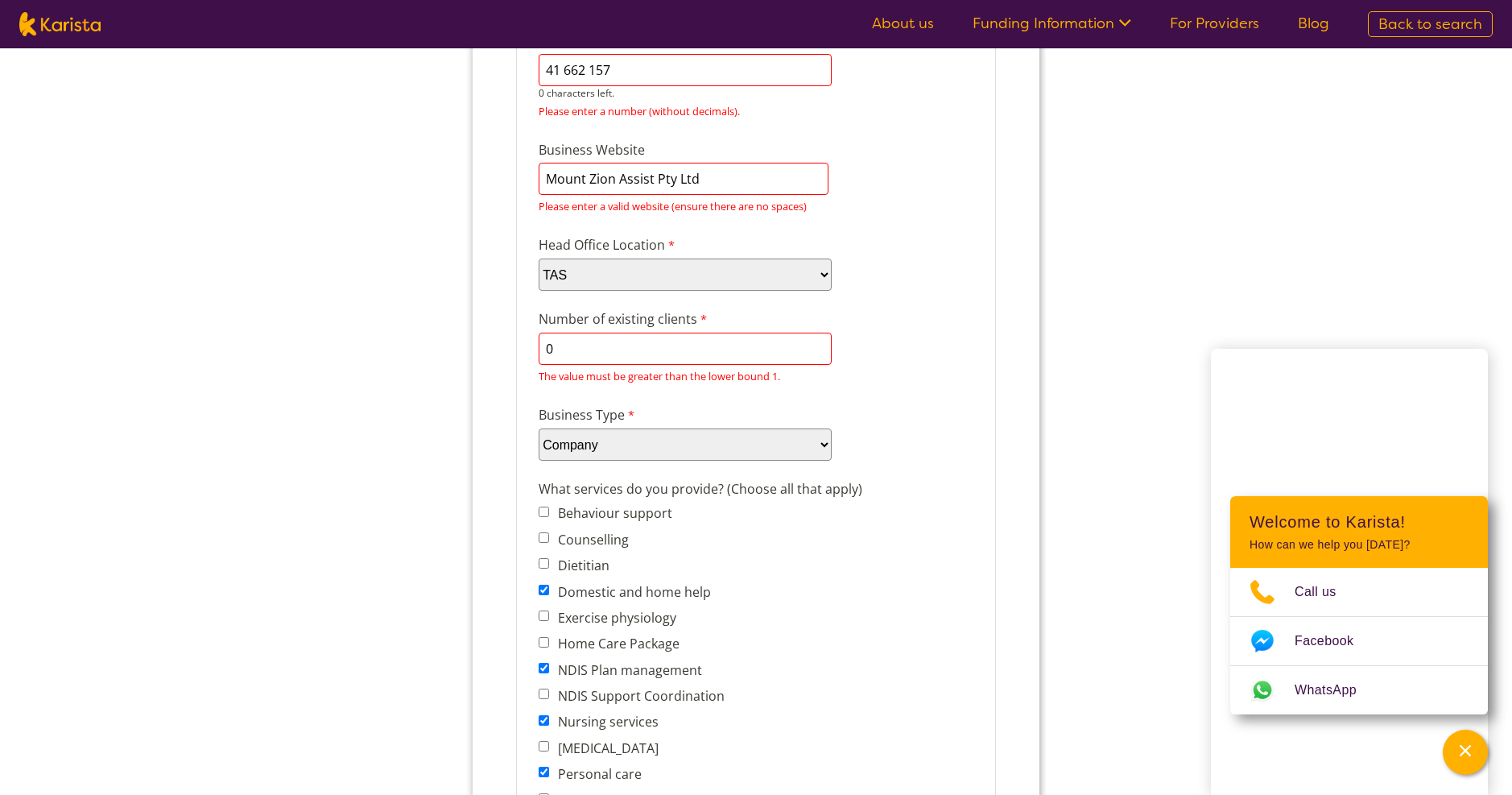
scroll to position [264, 0]
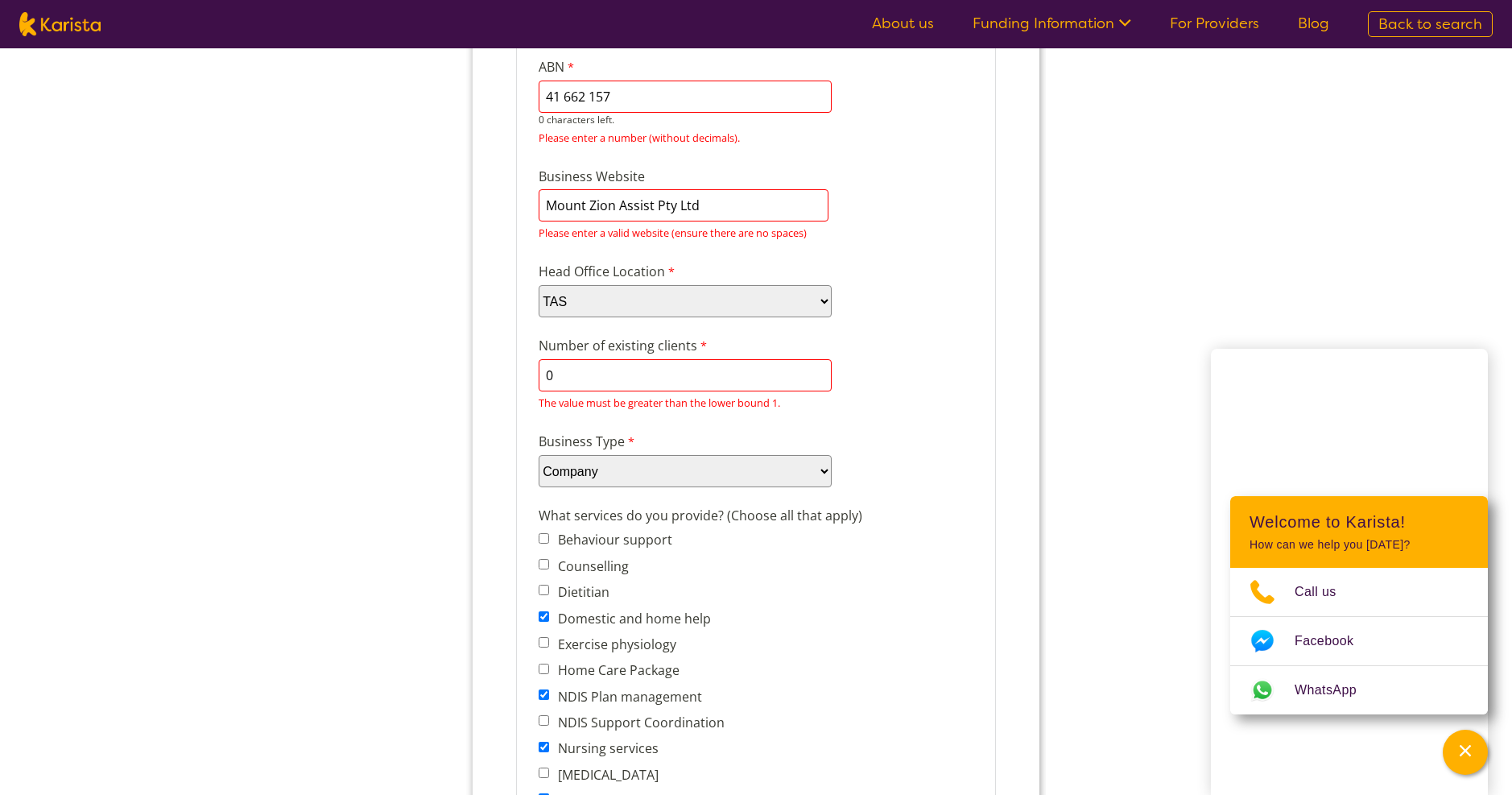
click at [619, 96] on input "41 662 157" at bounding box center [685, 96] width 294 height 32
click at [590, 93] on input "41 662 157" at bounding box center [685, 96] width 294 height 32
drag, startPoint x: 566, startPoint y: 94, endPoint x: 573, endPoint y: 101, distance: 9.9
click at [573, 101] on input "41 662 157" at bounding box center [685, 96] width 294 height 32
click at [608, 96] on input "41 62 157" at bounding box center [685, 96] width 294 height 32
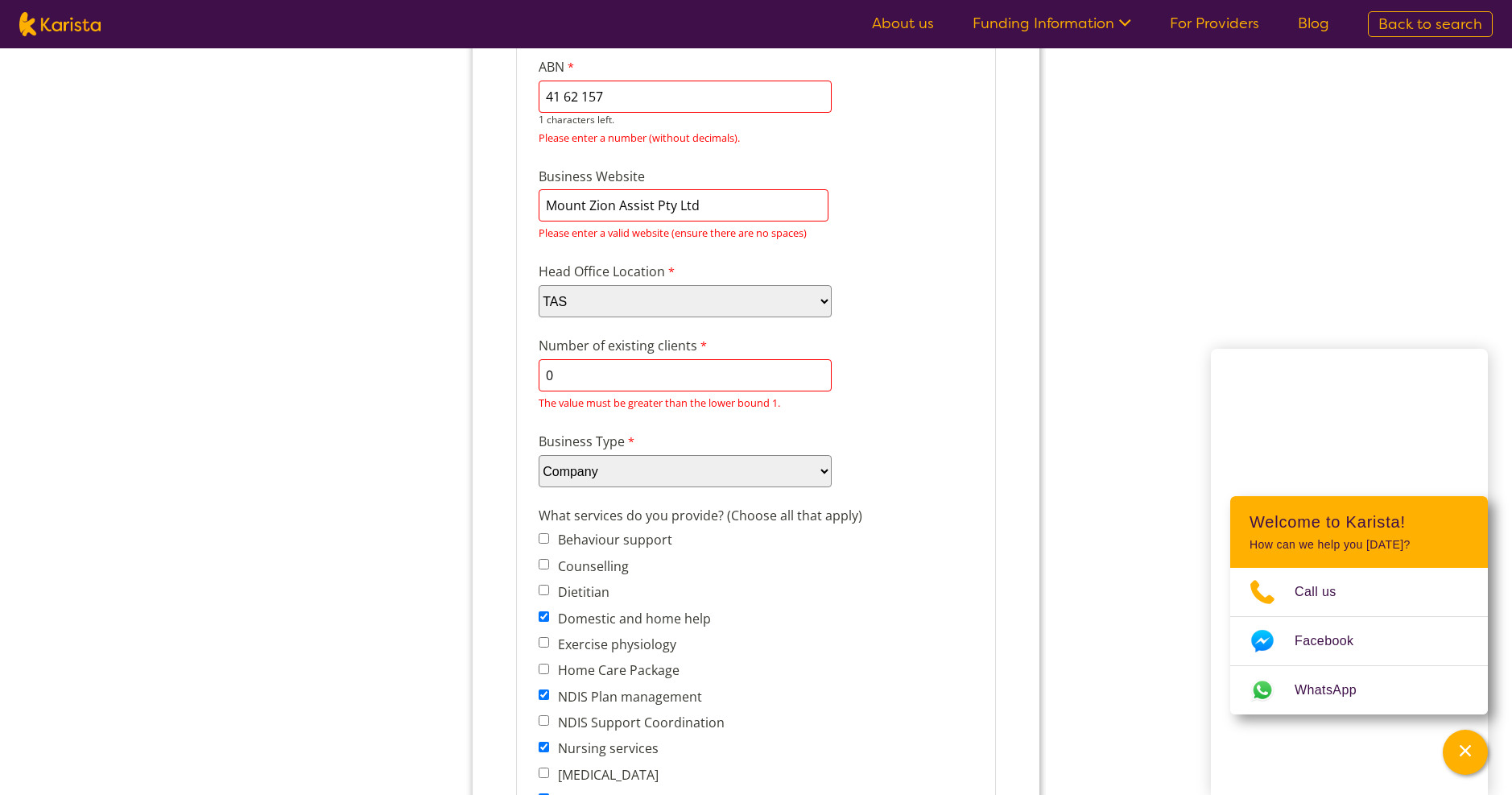
type input "41 62 157 1"
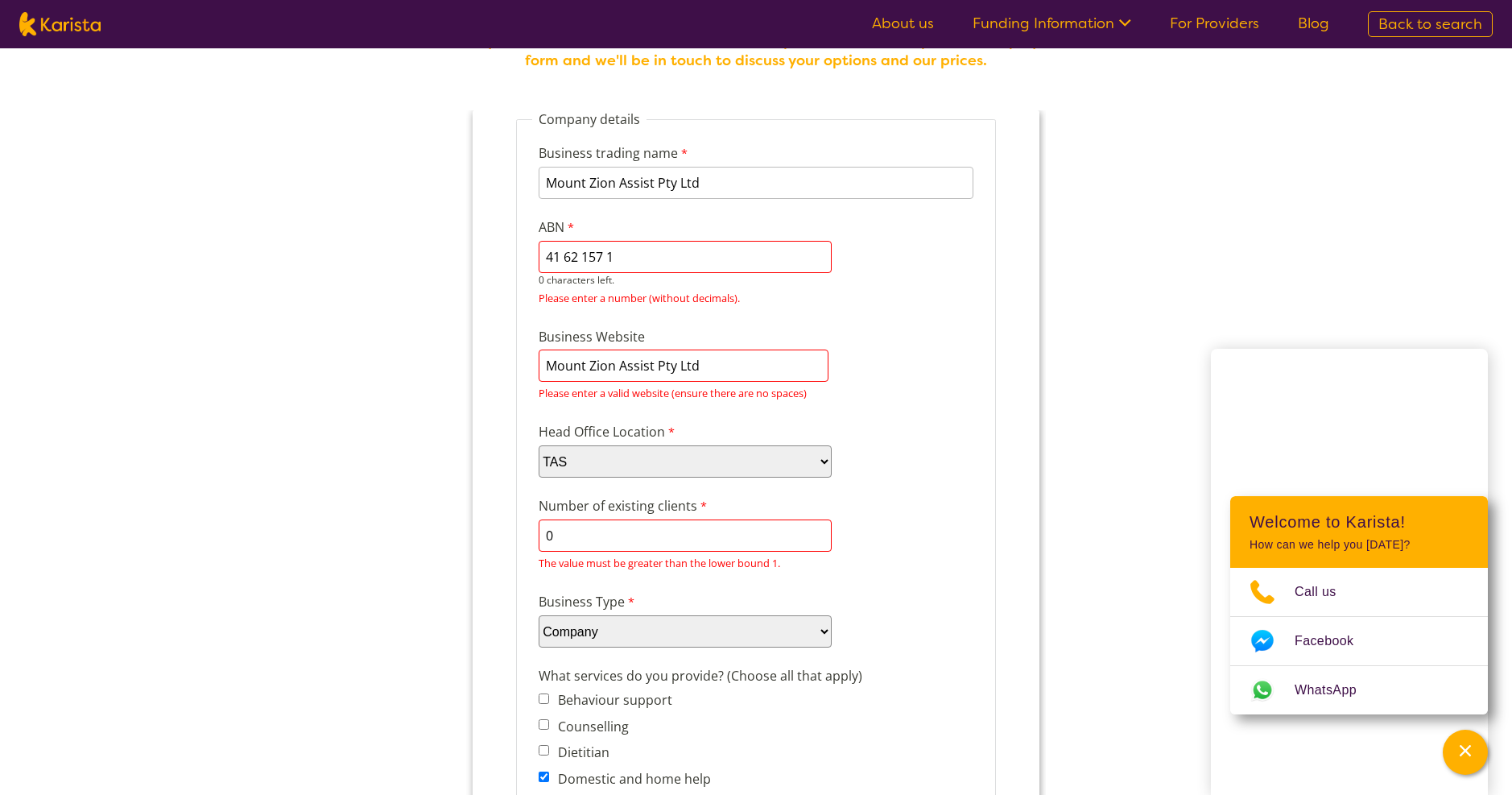
scroll to position [103, 0]
drag, startPoint x: 639, startPoint y: 255, endPoint x: 534, endPoint y: 260, distance: 105.1
click at [534, 260] on div "ABN 41 62 157 1 0 characters left. Please enter a number (without decimals)." at bounding box center [685, 263] width 306 height 97
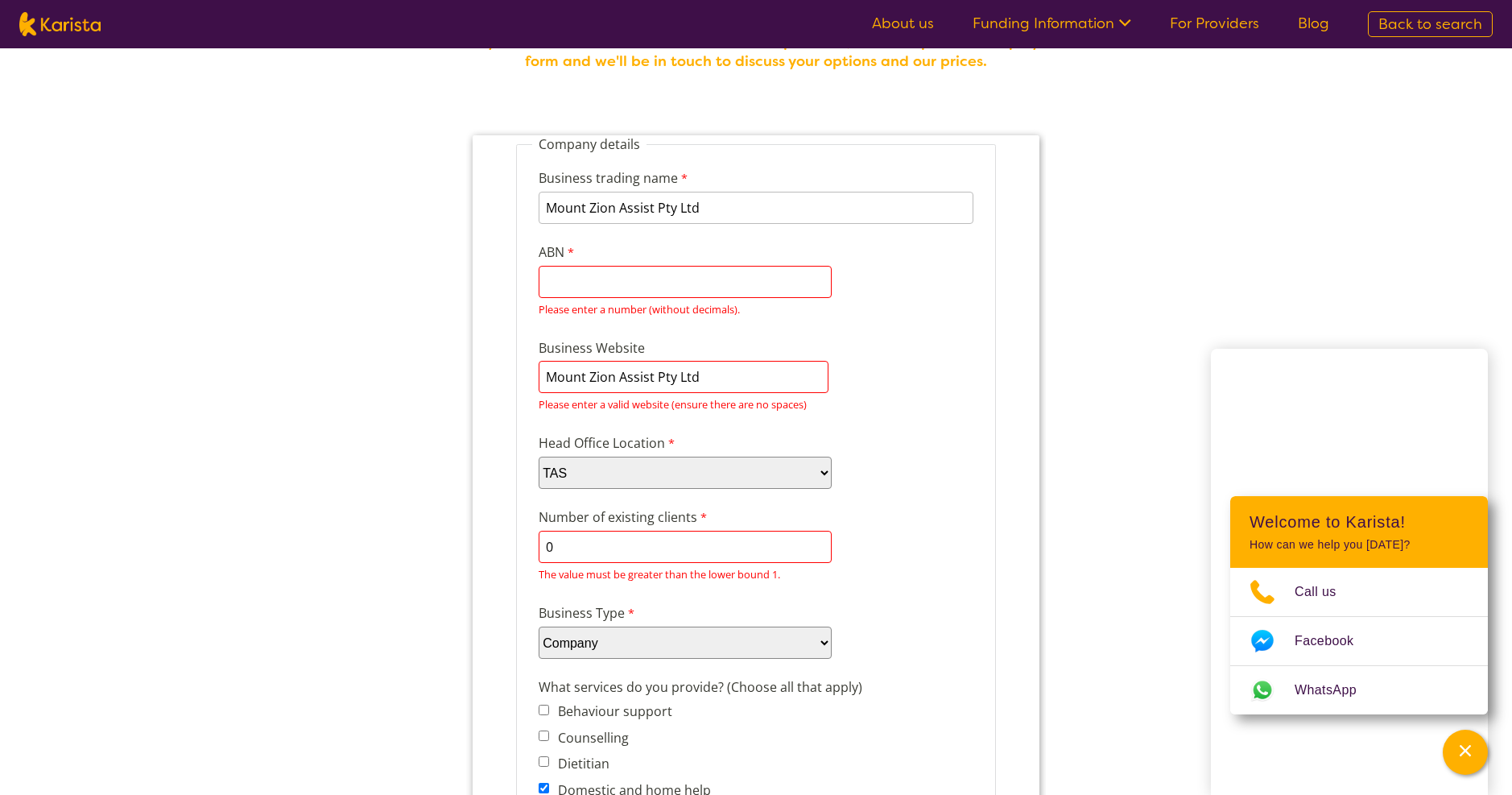
scroll to position [2260, 0]
